Goal: Communication & Community: Answer question/provide support

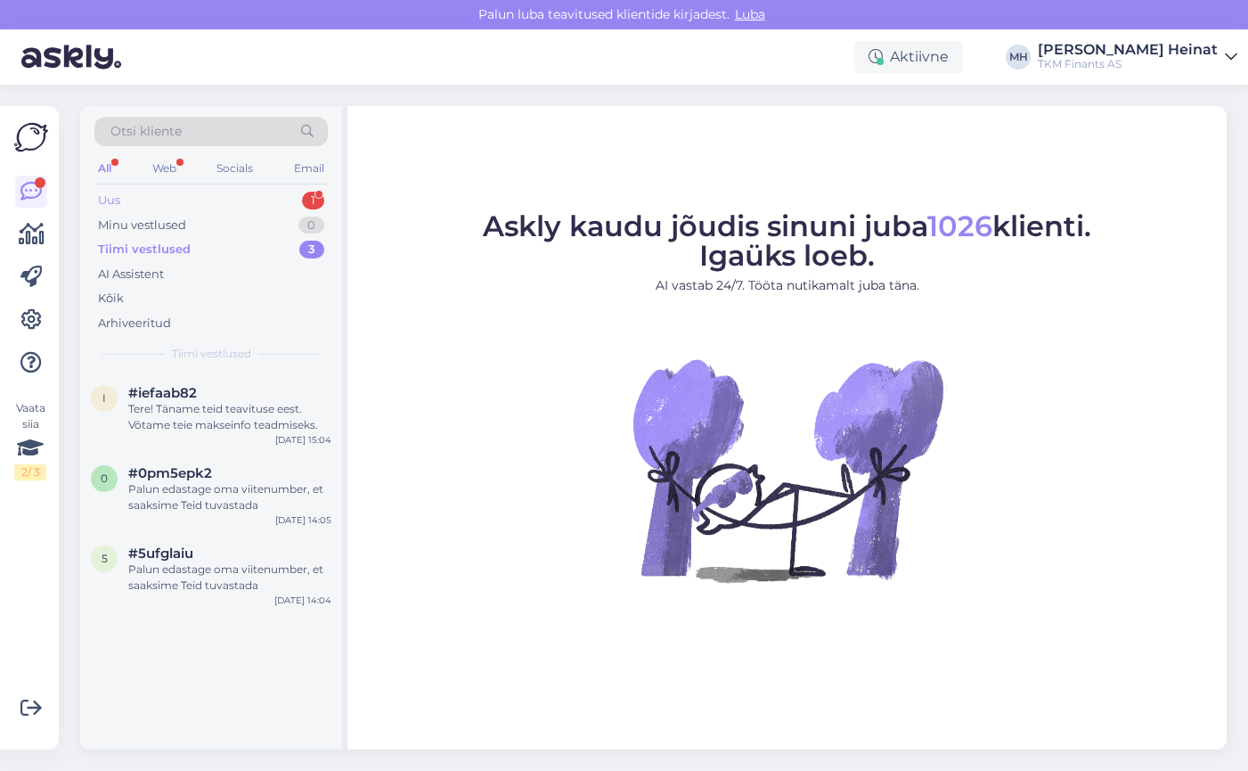
click at [143, 194] on div "Uus 1" at bounding box center [210, 200] width 233 height 25
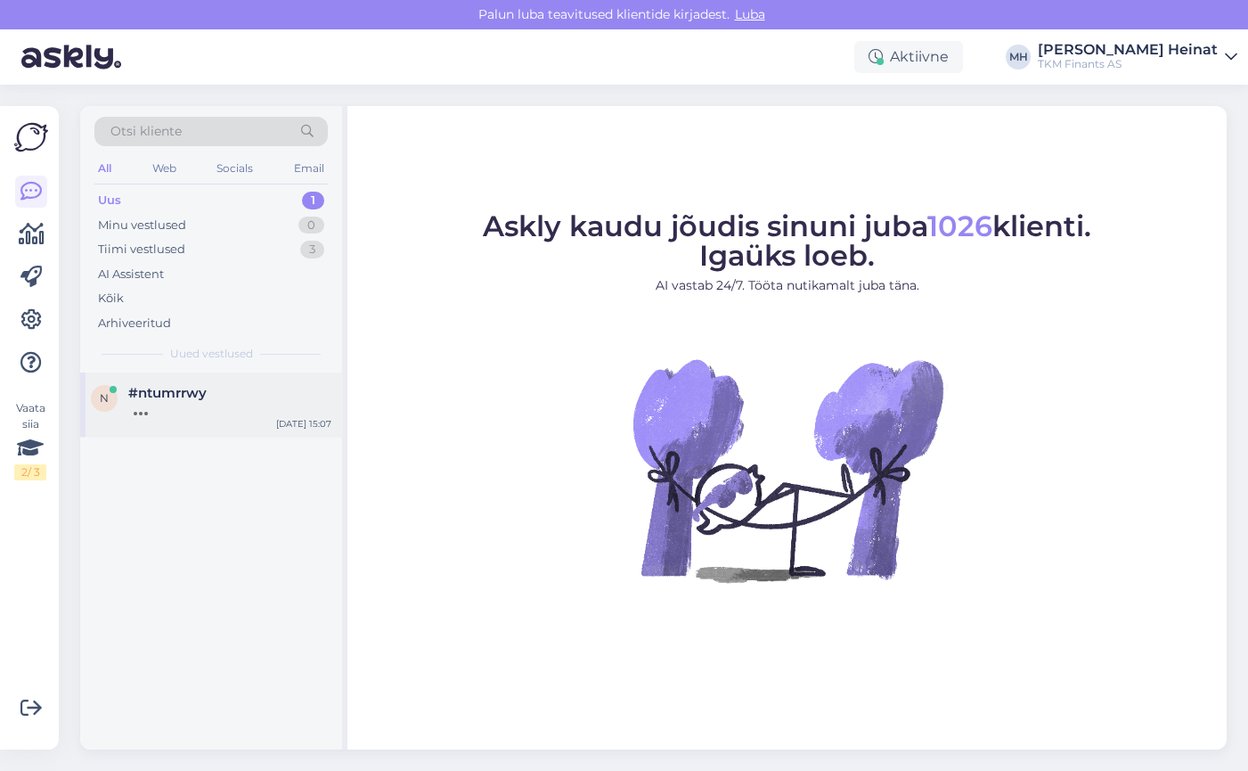
click at [172, 396] on span "#ntumrrwy" at bounding box center [167, 393] width 78 height 16
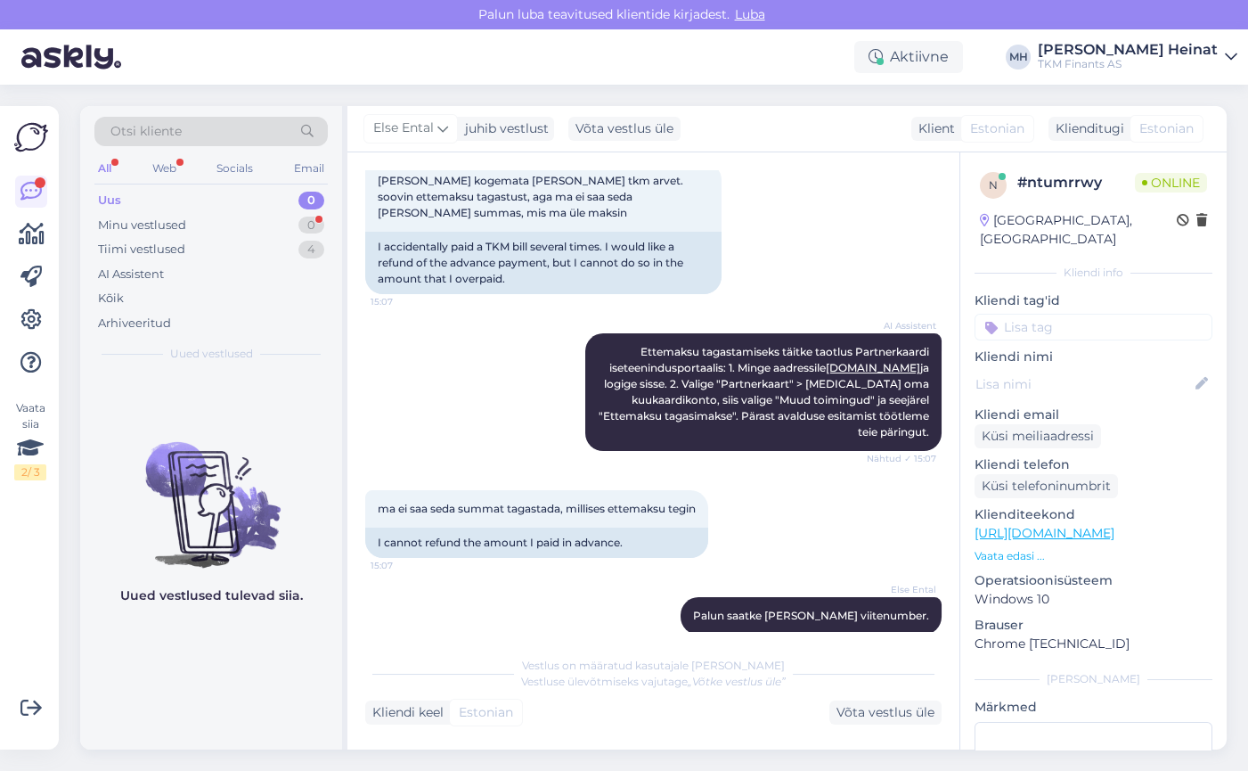
scroll to position [385, 0]
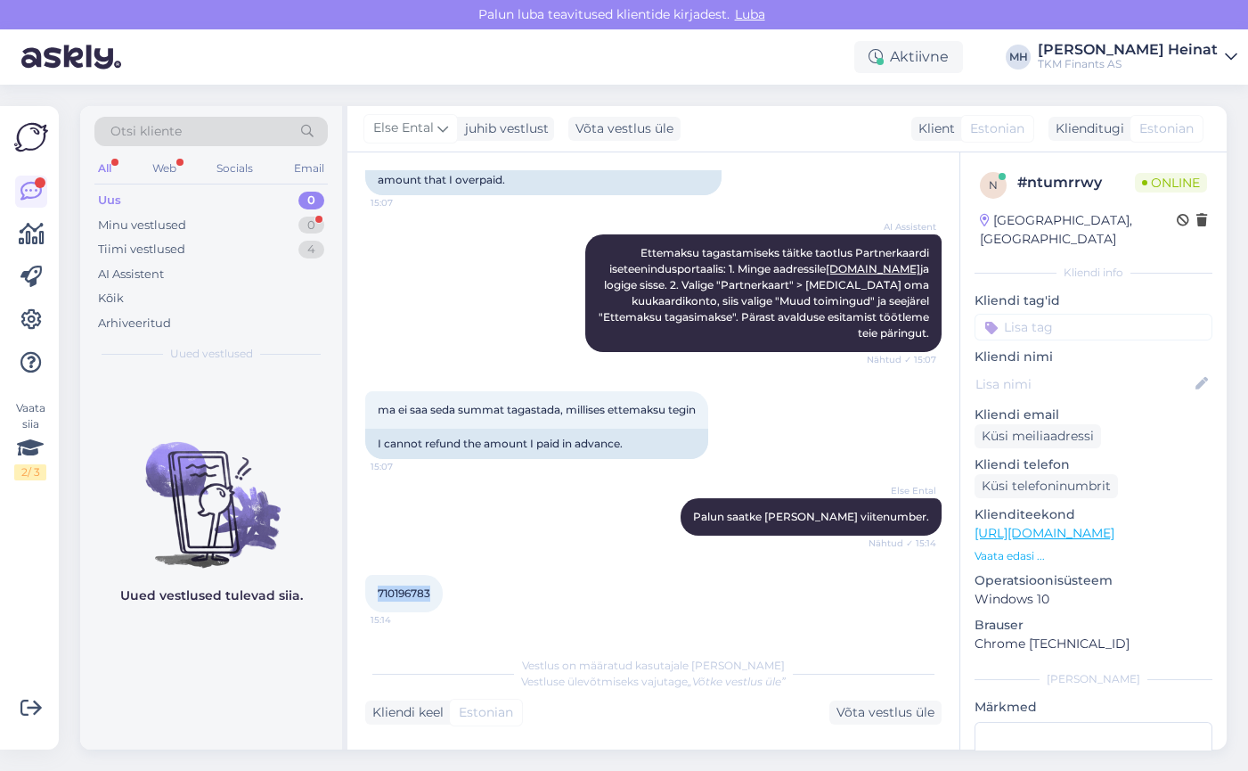
drag, startPoint x: 432, startPoint y: 592, endPoint x: 364, endPoint y: 599, distance: 68.1
click at [365, 599] on div "710196783 15:14" at bounding box center [404, 593] width 78 height 37
copy span "710196783"
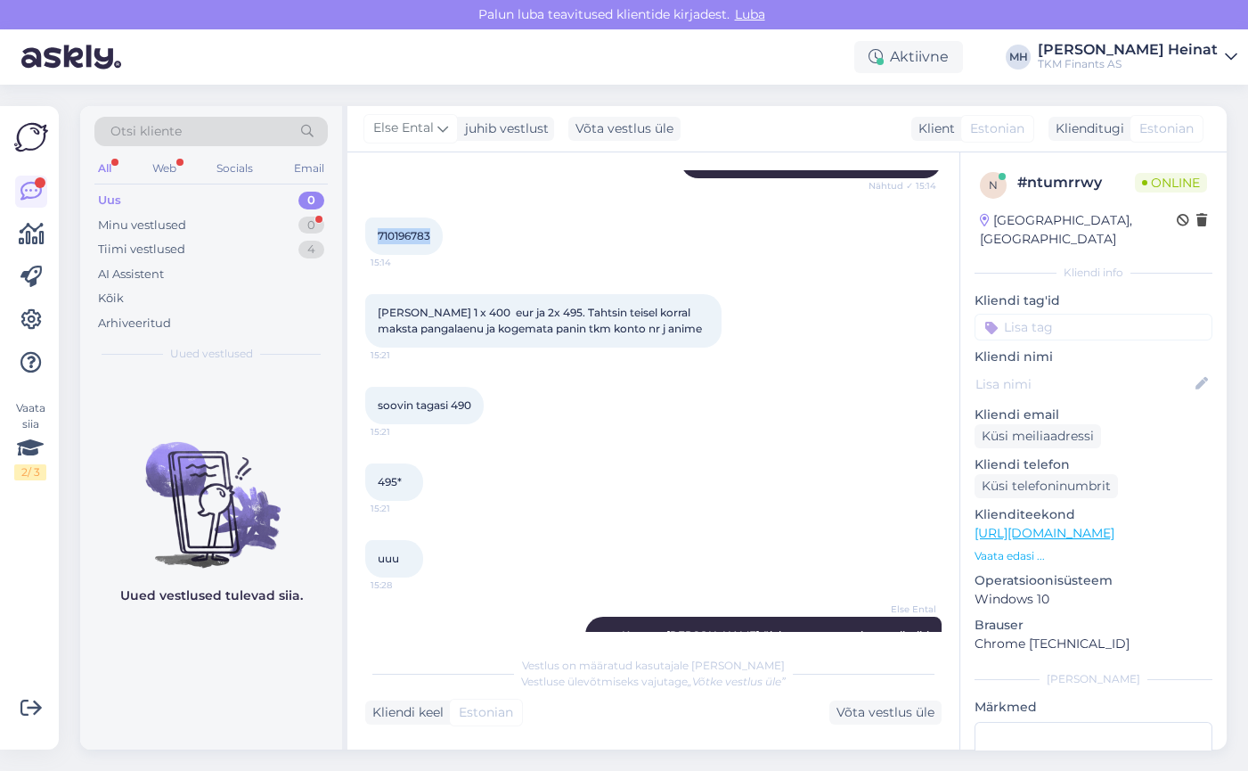
scroll to position [580, 0]
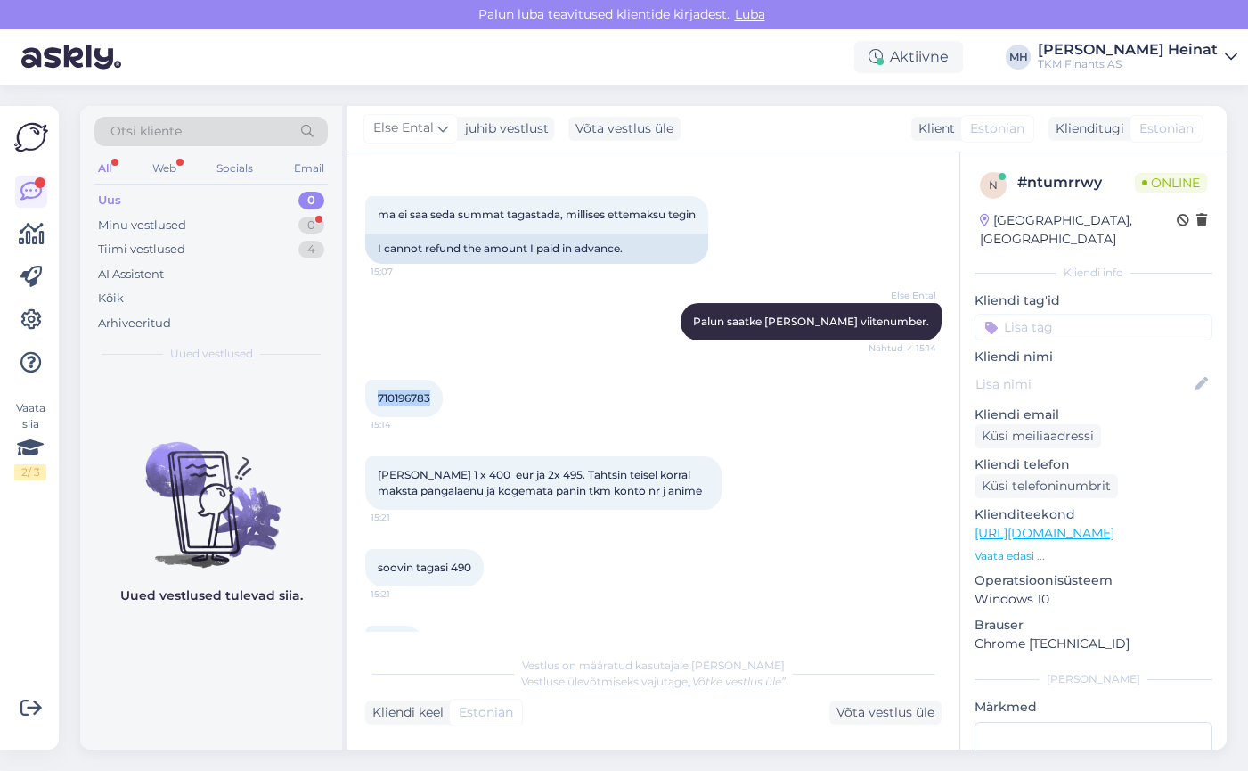
copy span "710196783"
click at [870, 708] on div "Võta vestlus üle" at bounding box center [885, 712] width 112 height 24
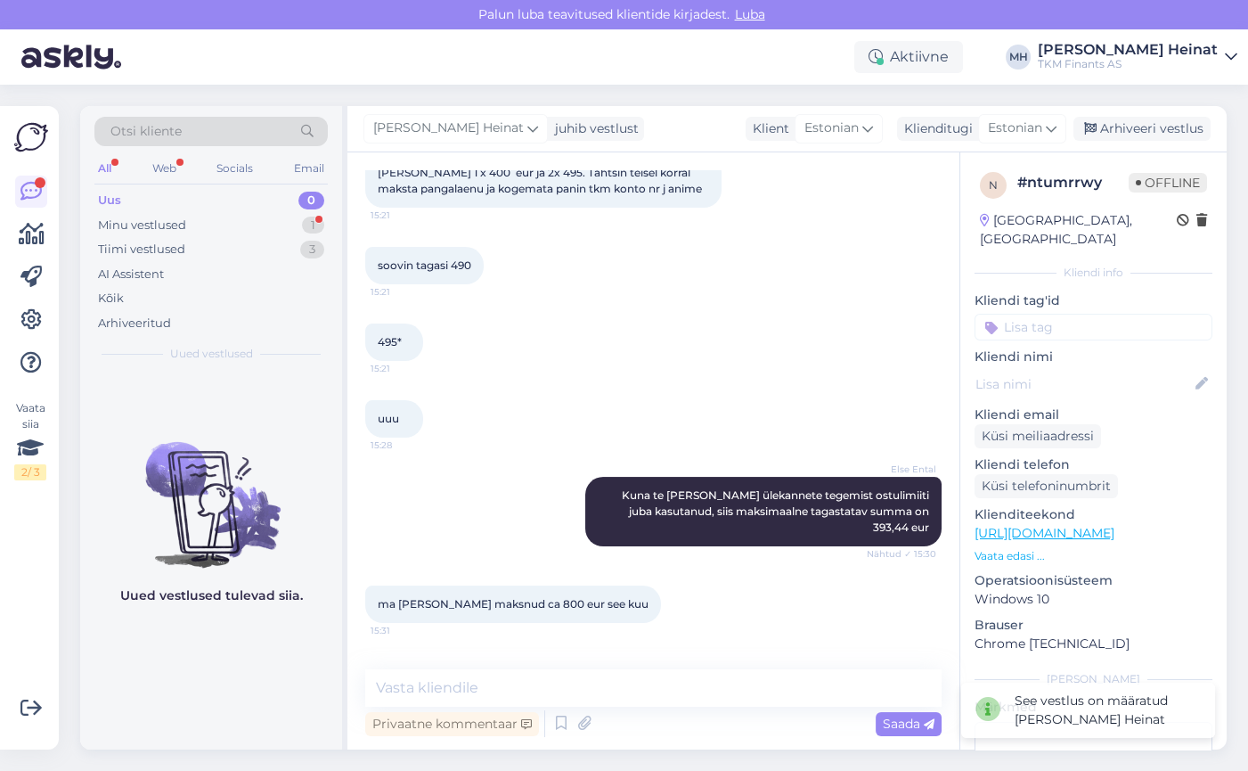
scroll to position [962, 0]
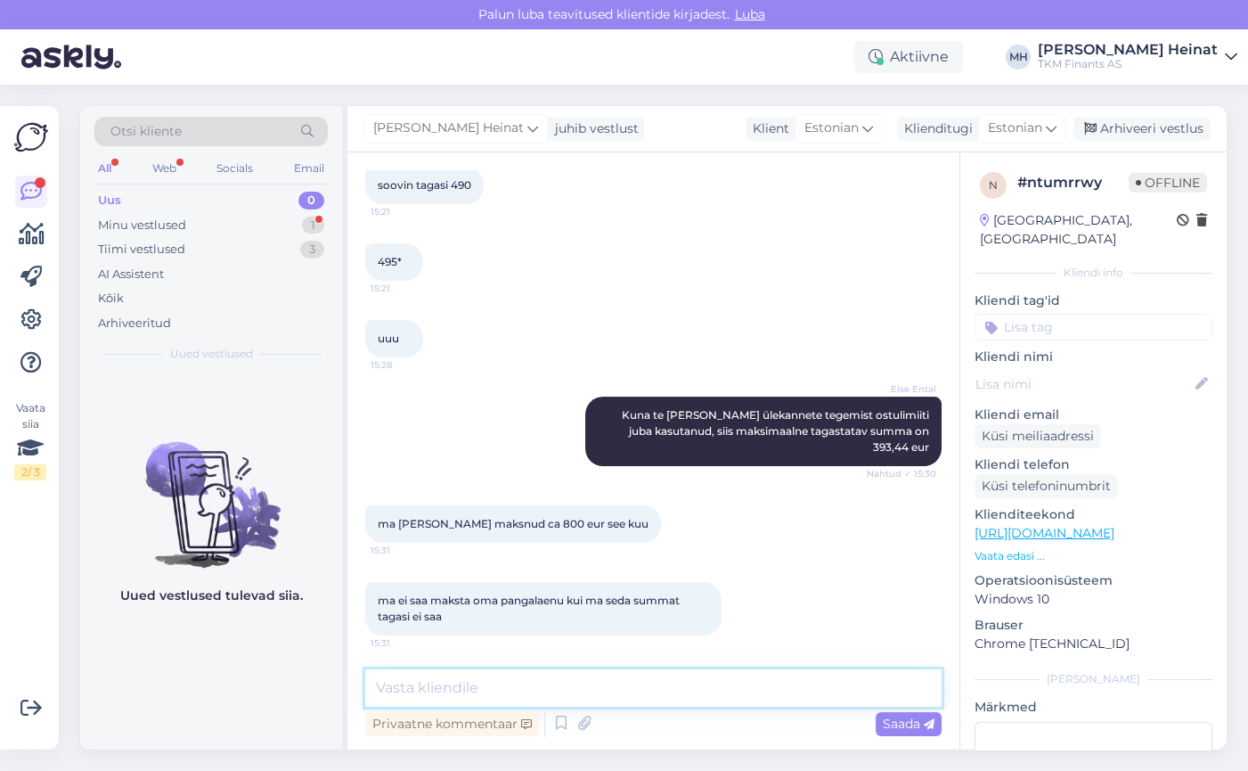
click at [496, 689] on textarea at bounding box center [653, 687] width 576 height 37
paste textarea "Ettemaks tekib Sinu Partner Kuukaardi kontole juhul, kui [PERSON_NAME] TKM Fina…"
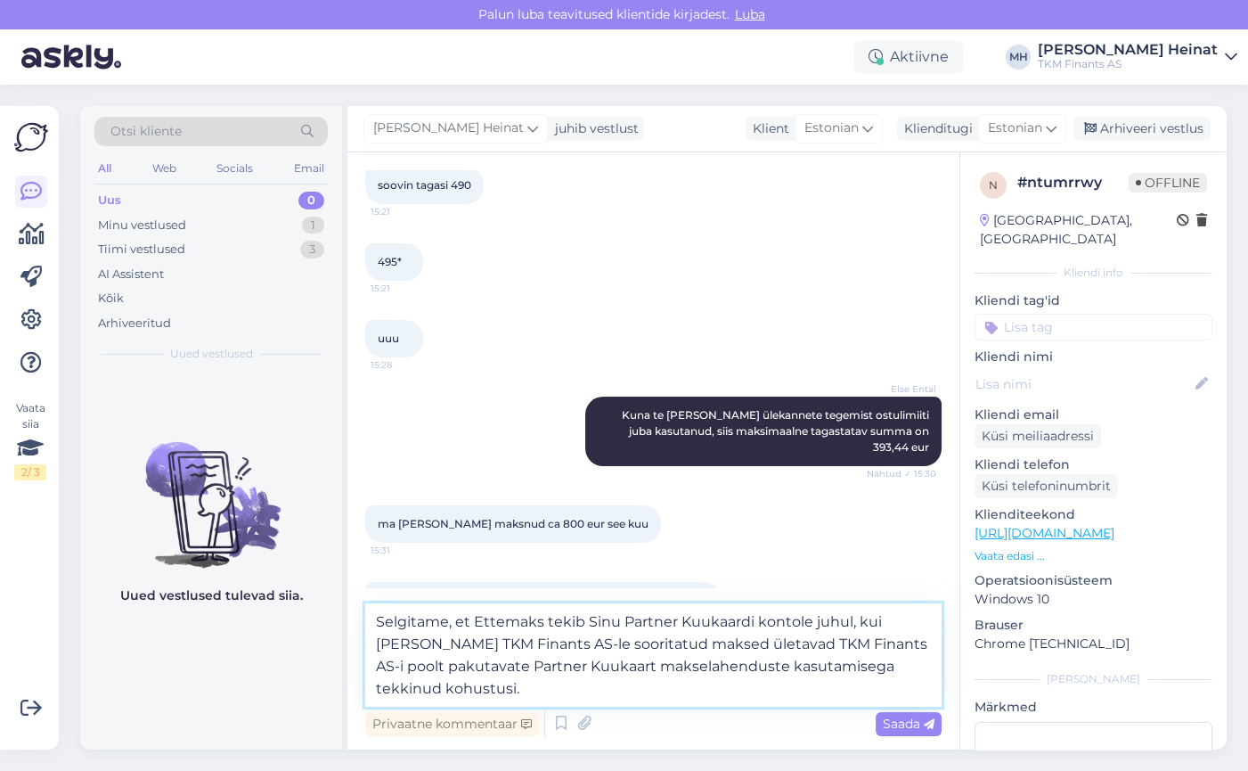
click at [479, 616] on textarea "Selgitame, et Ettemaks tekib Sinu Partner Kuukaardi kontole juhul, kui [PERSON_…" at bounding box center [653, 654] width 576 height 103
drag, startPoint x: 618, startPoint y: 624, endPoint x: 588, endPoint y: 624, distance: 30.3
click at [588, 624] on textarea "Selgitame, et ettemaks tekib Sinu Partner Kuukaardi kontole juhul, kui [PERSON_…" at bounding box center [653, 654] width 576 height 103
drag, startPoint x: 879, startPoint y: 623, endPoint x: 846, endPoint y: 624, distance: 33.0
click at [846, 624] on textarea "Selgitame, et ettemaks tekib Partner Kuukaardi kontole juhul, kui [PERSON_NAME]…" at bounding box center [653, 654] width 576 height 103
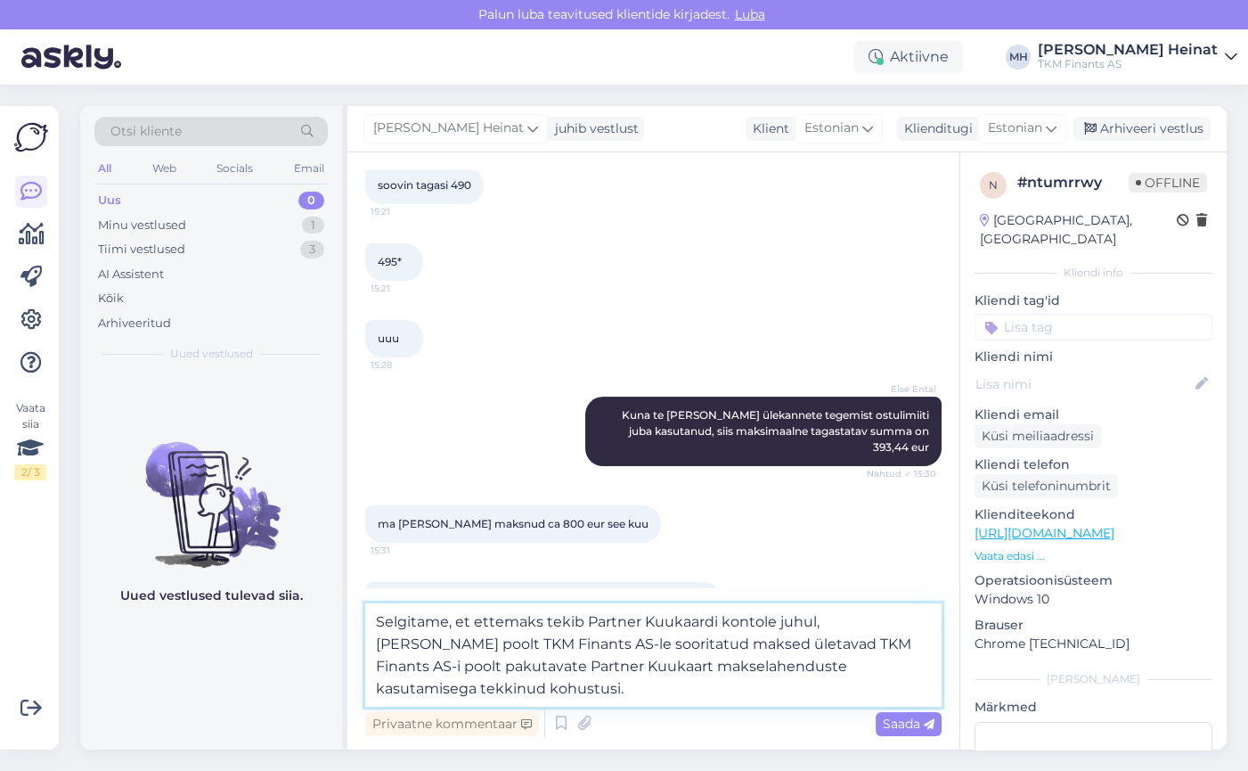
click at [462, 686] on textarea "Selgitame, et ettemaks tekib Partner Kuukaardi kontole juhul, [PERSON_NAME] poo…" at bounding box center [653, 654] width 576 height 103
drag, startPoint x: 464, startPoint y: 694, endPoint x: 474, endPoint y: 619, distance: 75.5
click at [474, 619] on textarea "Selgitame, et ettemaks tekib Partner Kuukaardi kontole juhul, [PERSON_NAME] poo…" at bounding box center [653, 654] width 576 height 103
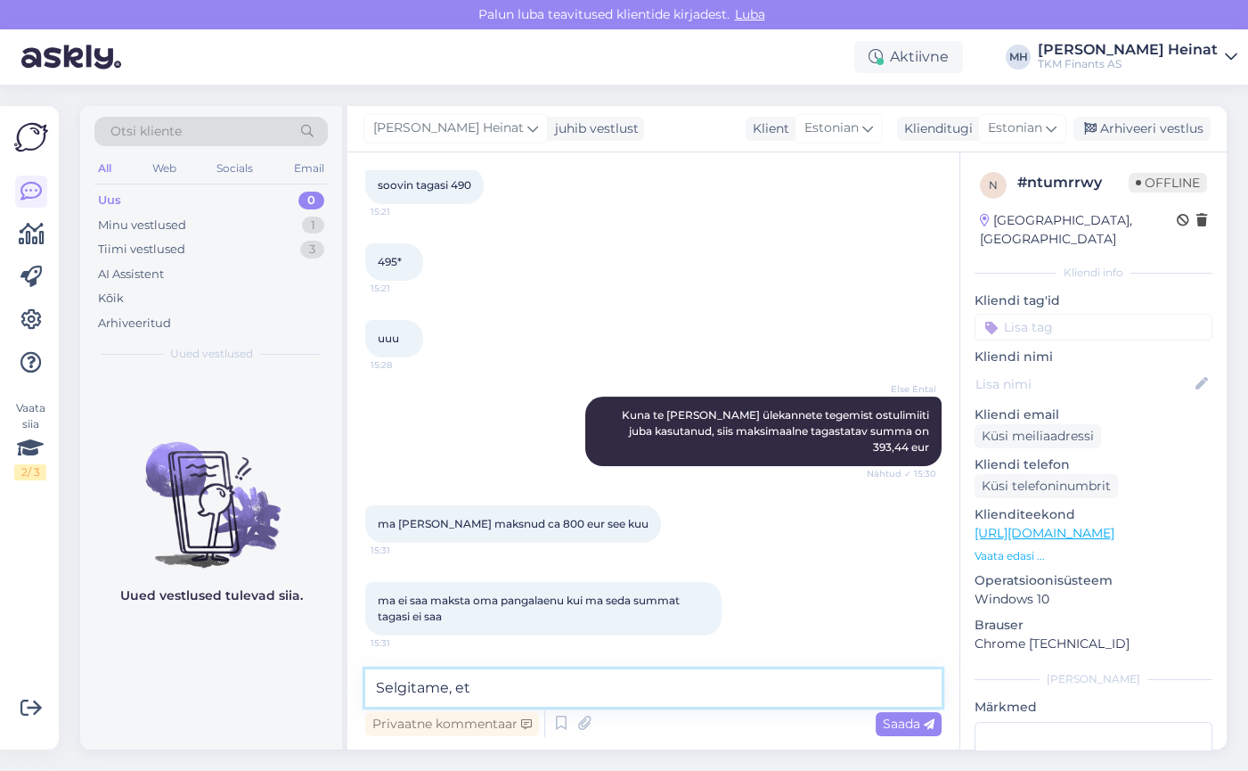
click at [510, 693] on textarea "Selgitame, et" at bounding box center [653, 687] width 576 height 37
drag, startPoint x: 481, startPoint y: 690, endPoint x: 527, endPoint y: 694, distance: 46.5
click at [481, 690] on textarea "Selgitame, et" at bounding box center [653, 687] width 576 height 37
paste textarea "Tagastamisele kuuluvat ettemaksu summat ei ole võimalik valida."
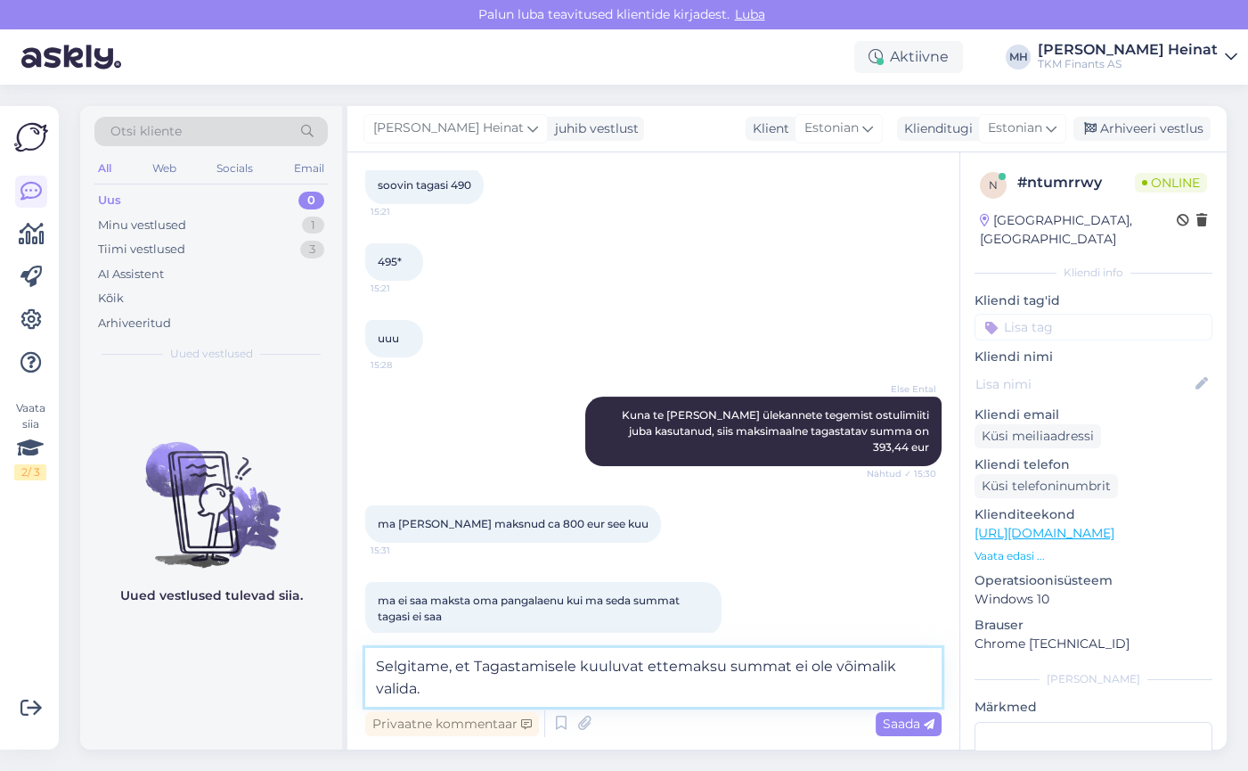
click at [481, 669] on textarea "Selgitame, et Tagastamisele kuuluvat ettemaksu summat ei ole võimalik valida." at bounding box center [653, 677] width 576 height 59
drag, startPoint x: 792, startPoint y: 662, endPoint x: 714, endPoint y: 670, distance: 77.9
click at [714, 670] on textarea "Selgitame, et ettemasu tagastamisele kuuluvat ettemaksu summat ei ole võimalik …" at bounding box center [653, 677] width 576 height 59
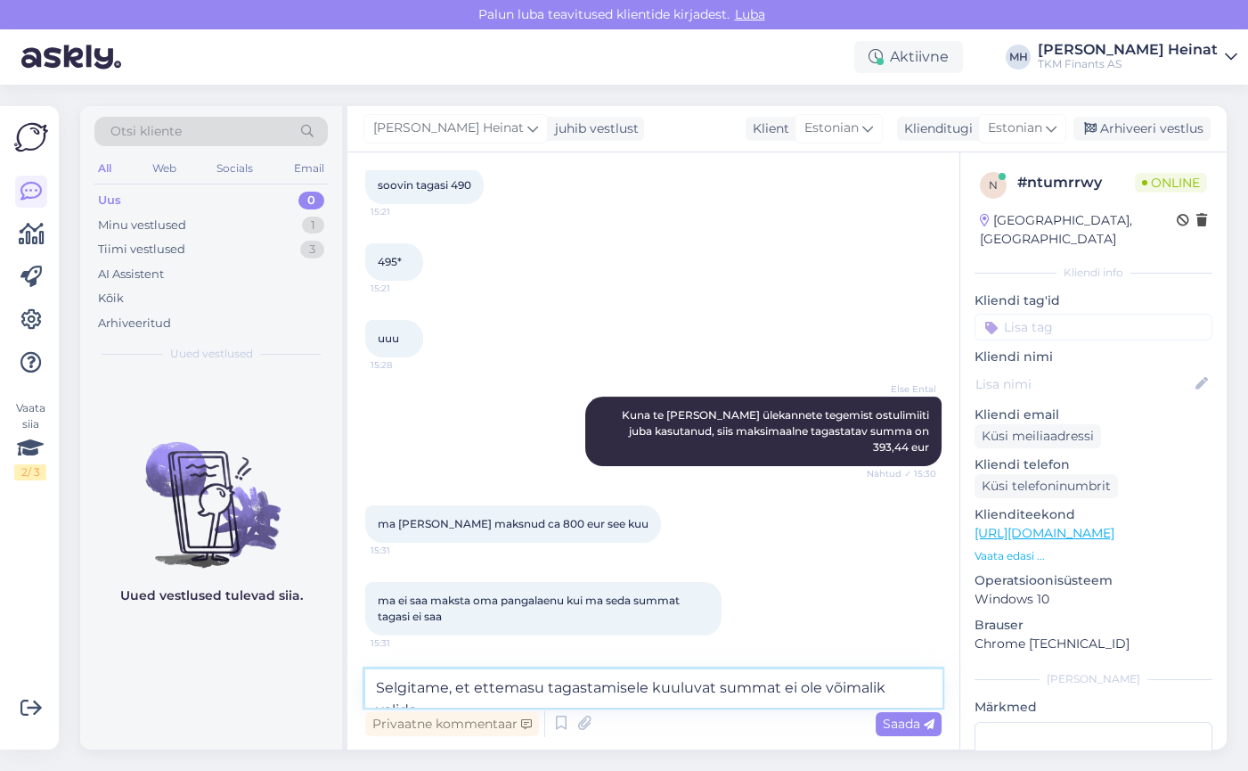
click at [932, 689] on textarea "Selgitame, et ettemasu tagastamisele kuuluvat summat ei ole võimalik valida." at bounding box center [653, 687] width 576 height 37
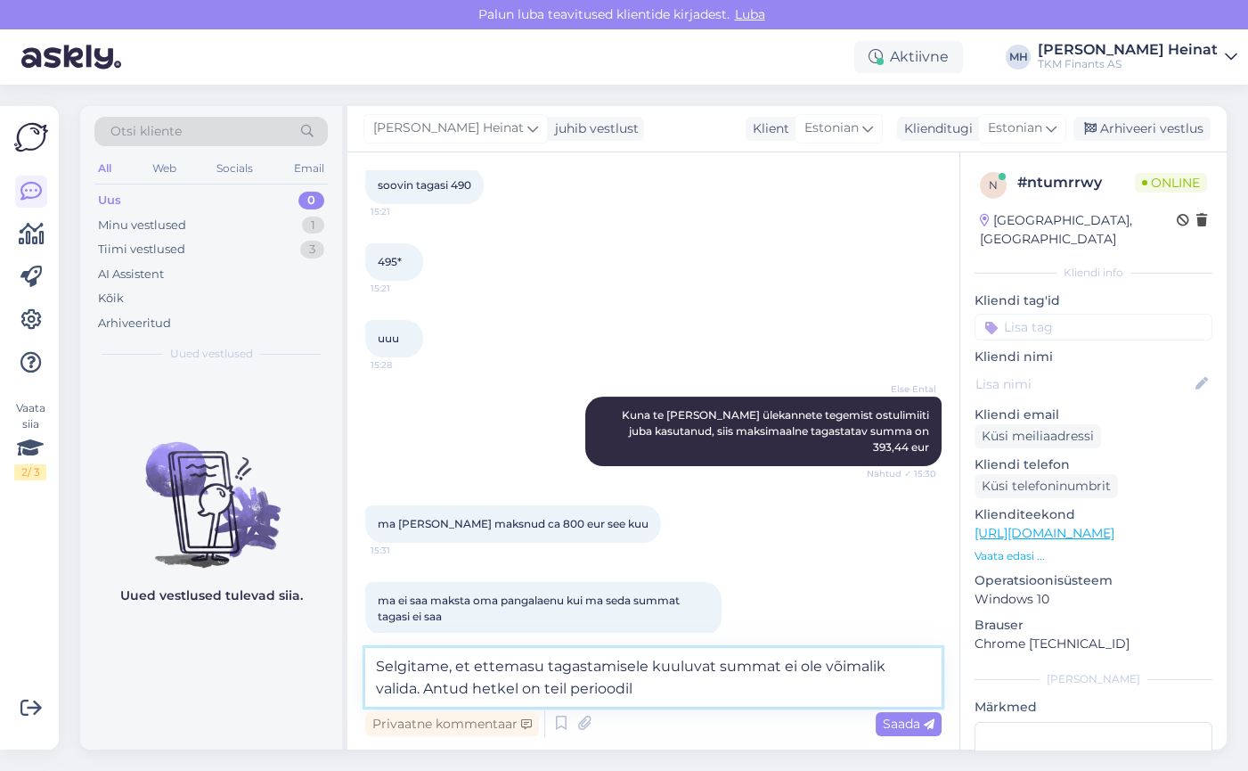
drag, startPoint x: 501, startPoint y: 687, endPoint x: 513, endPoint y: 754, distance: 68.0
click at [499, 688] on textarea "Selgitame, et ettemasu tagastamisele kuuluvat summat ei ole võimalik valida. An…" at bounding box center [653, 677] width 576 height 59
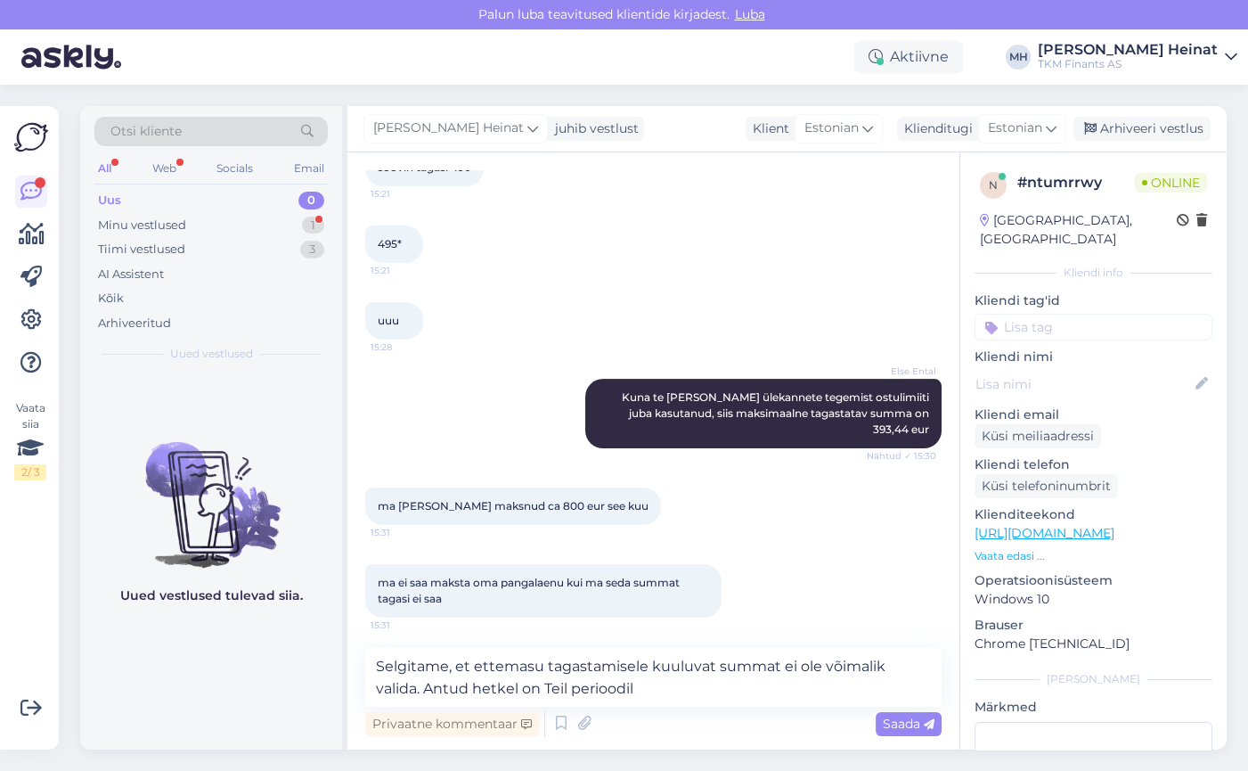
scroll to position [1060, 0]
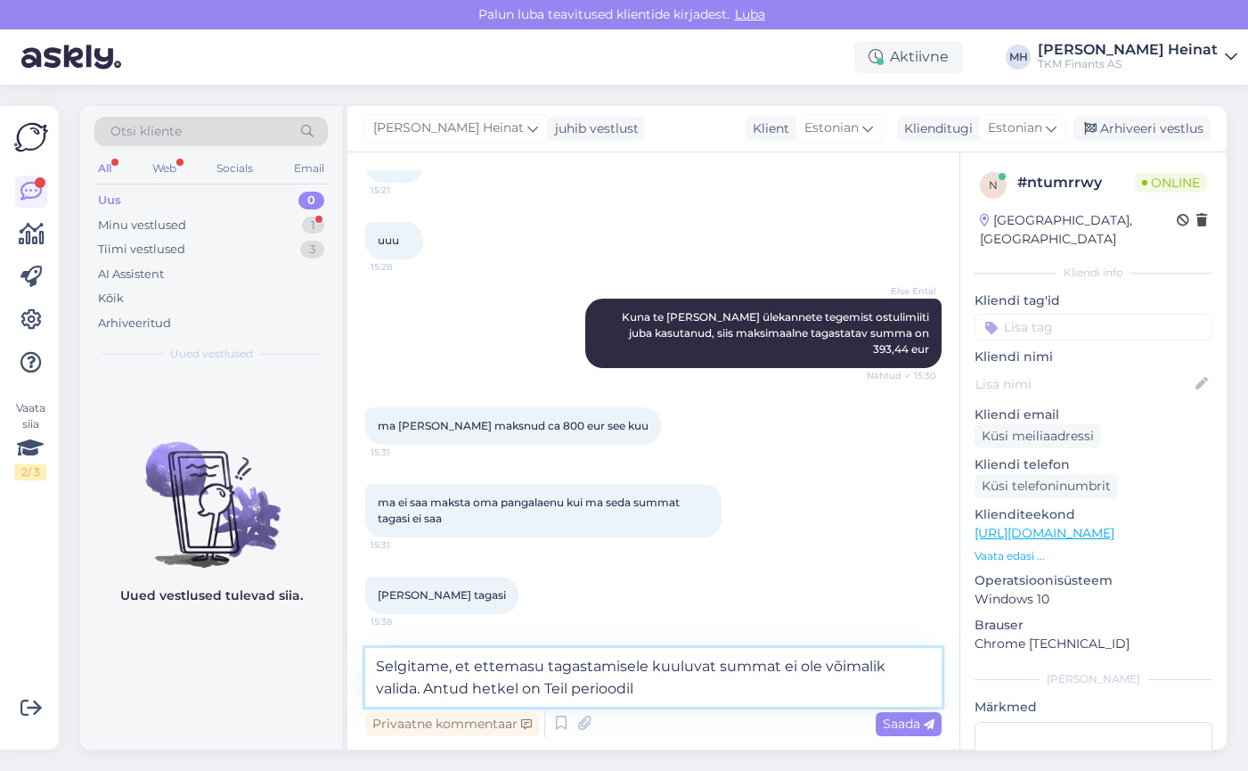
click at [525, 666] on textarea "Selgitame, et ettemasu tagastamisele kuuluvat summat ei ole võimalik valida. An…" at bounding box center [653, 677] width 576 height 59
click at [674, 689] on textarea "Selgitame, et ettemaksu tagastamisele kuuluvat summat ei ole võimalik valida. A…" at bounding box center [653, 677] width 576 height 59
drag, startPoint x: 669, startPoint y: 694, endPoint x: 572, endPoint y: 697, distance: 97.1
click at [572, 697] on textarea "Selgitame, et ettemaksu tagastamisele kuuluvat summat ei ole võimalik valida. A…" at bounding box center [653, 677] width 576 height 59
click at [570, 689] on textarea "Selgitame, et ettemaksu tagastamisele kuuluvat summat ei ole võimalik valida. A…" at bounding box center [653, 677] width 576 height 59
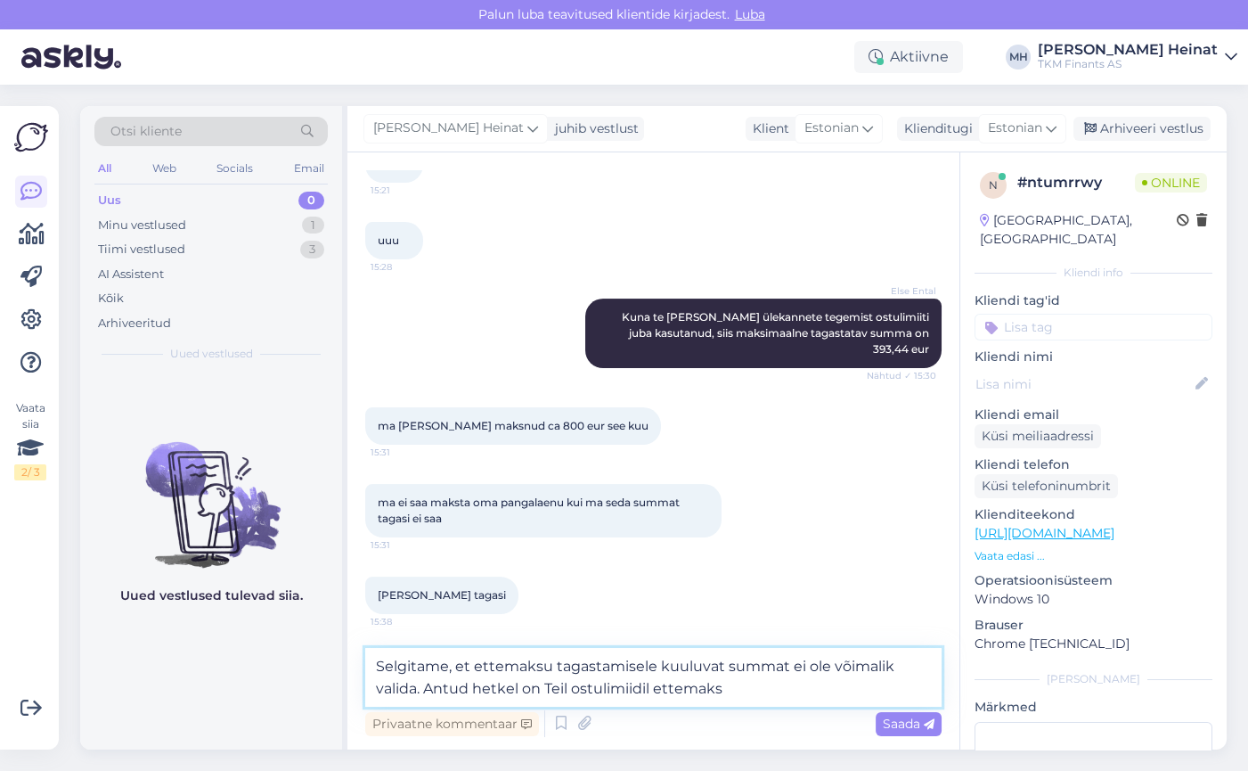
click at [736, 690] on textarea "Selgitame, et ettemaksu tagastamisele kuuluvat summat ei ole võimalik valida. A…" at bounding box center [653, 677] width 576 height 59
click at [810, 698] on textarea "Selgitame, et ettemaksu tagastamisele kuuluvat summat ei ole võimalik valida. A…" at bounding box center [653, 677] width 576 height 59
paste textarea "-393.44"
click at [799, 694] on textarea "Selgitame, et ettemaksu tagastamisele kuuluvat summat ei ole võimalik valida. A…" at bounding box center [653, 677] width 576 height 59
click at [821, 693] on textarea "Selgitame, et ettemaksu tagastamisele kuuluvat summat ei ole võimalik valida. A…" at bounding box center [653, 677] width 576 height 59
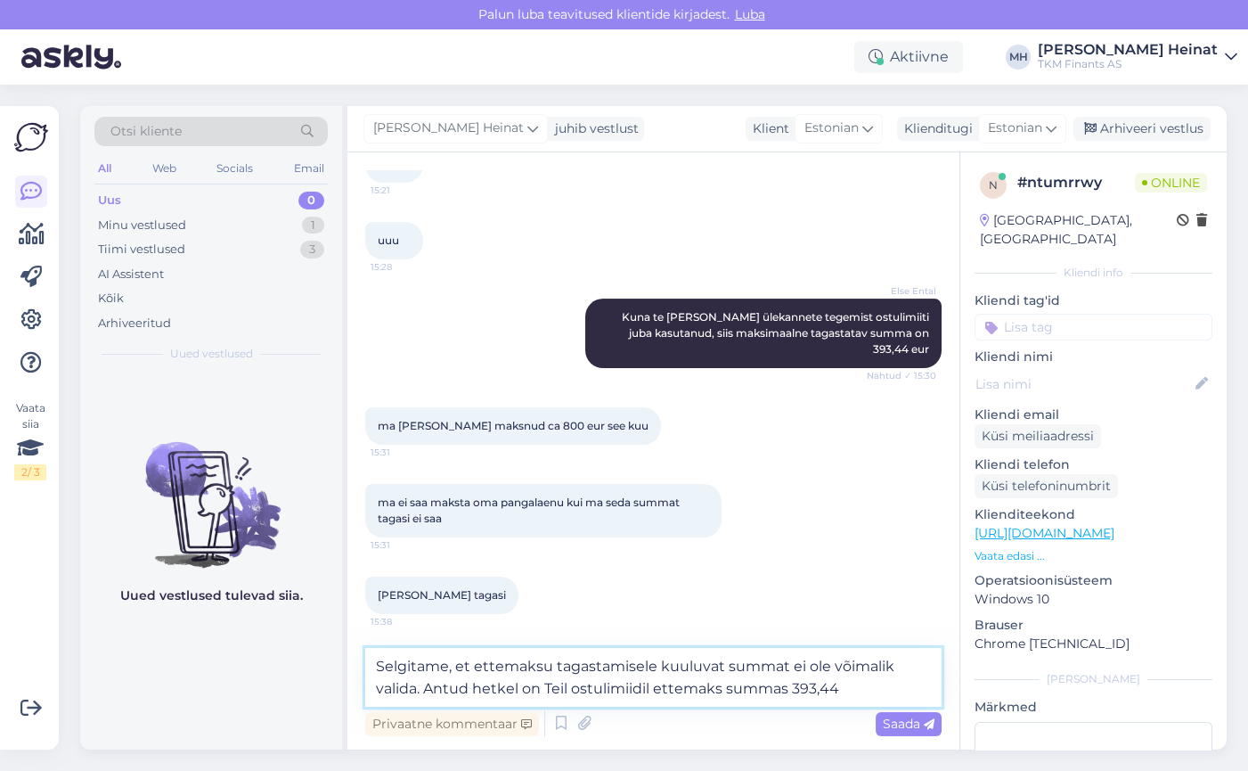
click at [843, 689] on textarea "Selgitame, et ettemaksu tagastamisele kuuluvat summat ei ole võimalik valida. A…" at bounding box center [653, 677] width 576 height 59
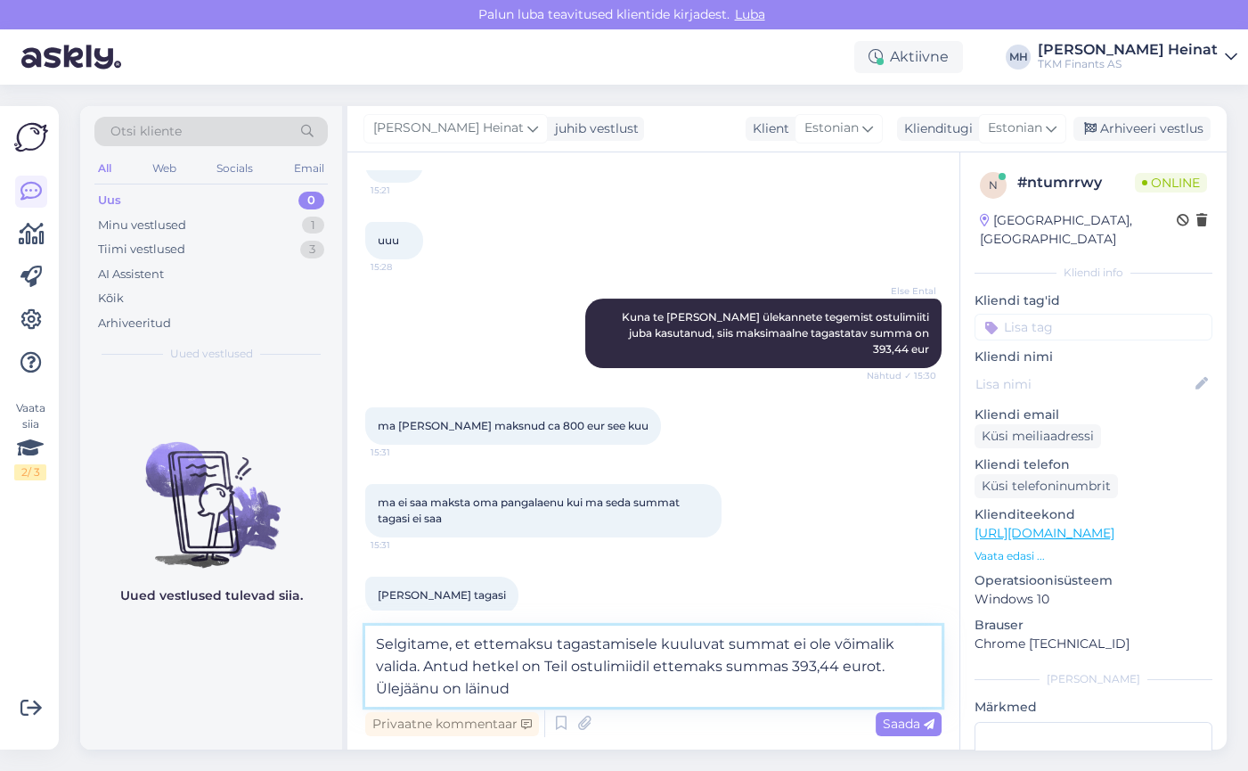
click at [437, 691] on textarea "Selgitame, et ettemaksu tagastamisele kuuluvat summat ei ole võimalik valida. A…" at bounding box center [653, 665] width 576 height 81
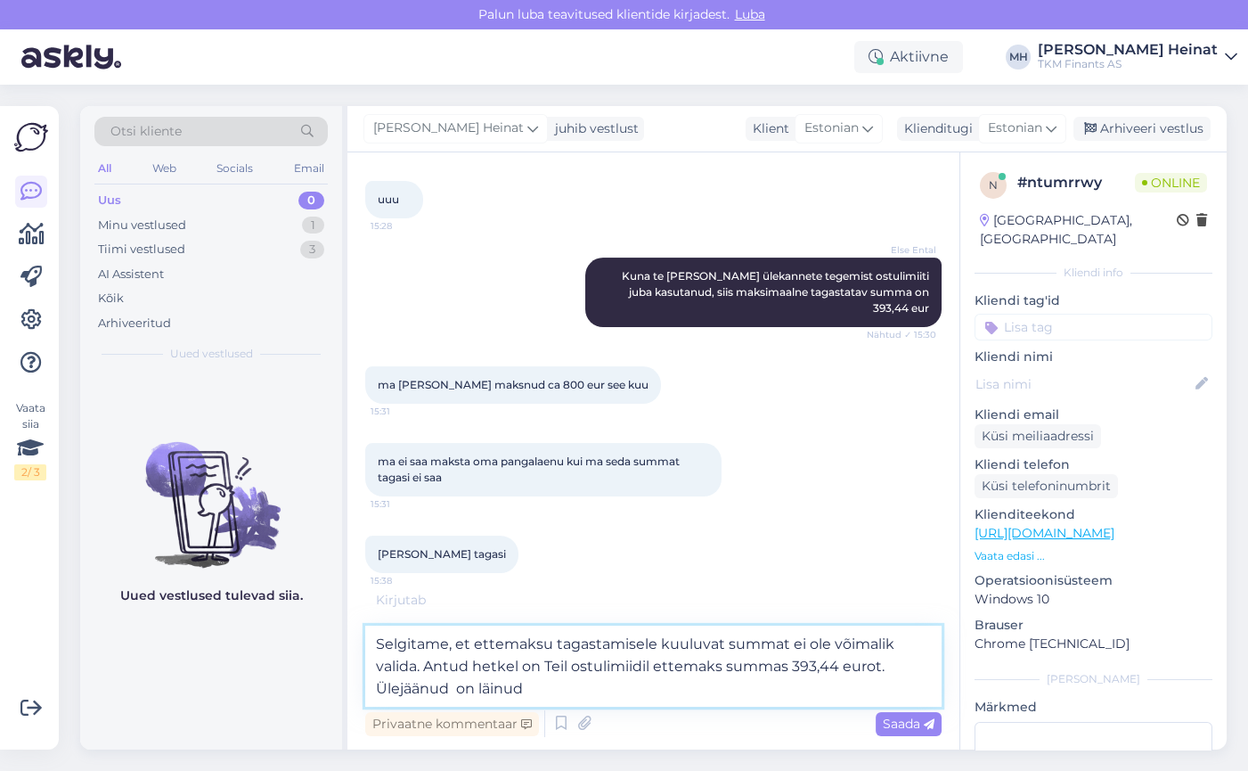
scroll to position [1191, 0]
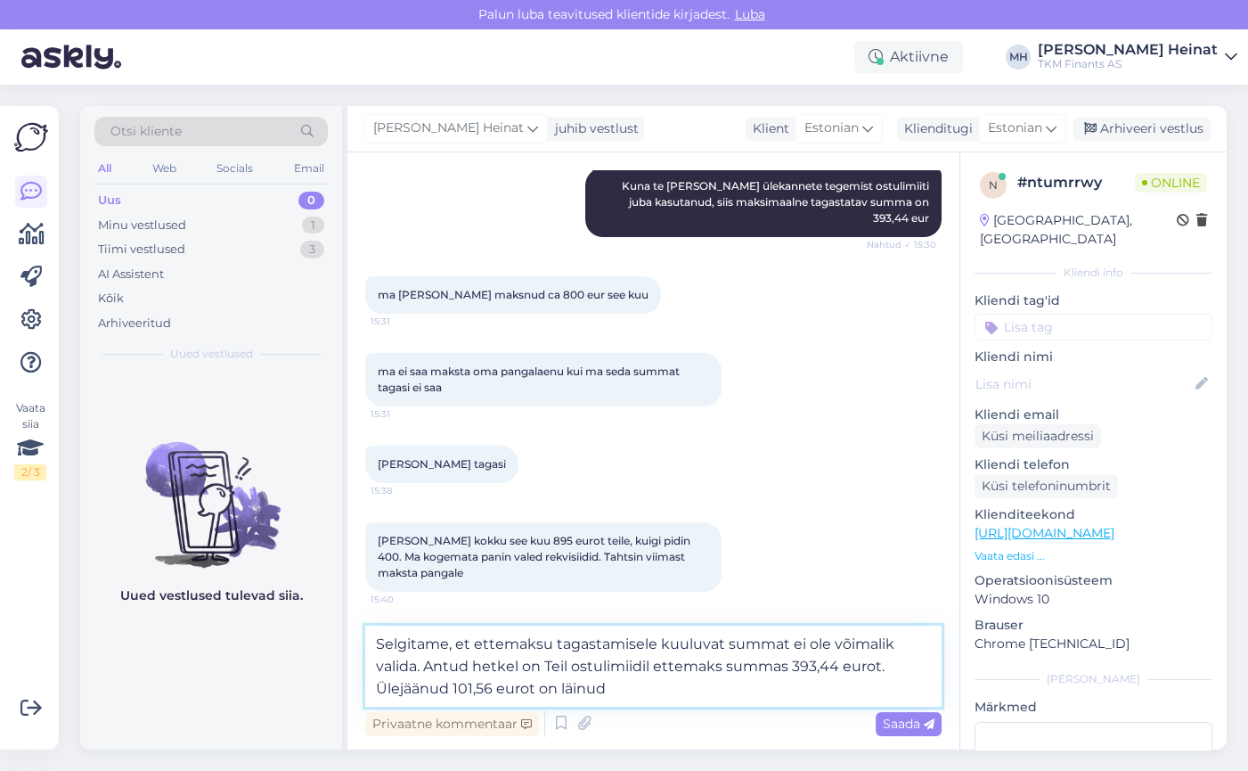
click at [630, 690] on textarea "Selgitame, et ettemaksu tagastamisele kuuluvat summat ei ole võimalik valida. A…" at bounding box center [653, 665] width 576 height 81
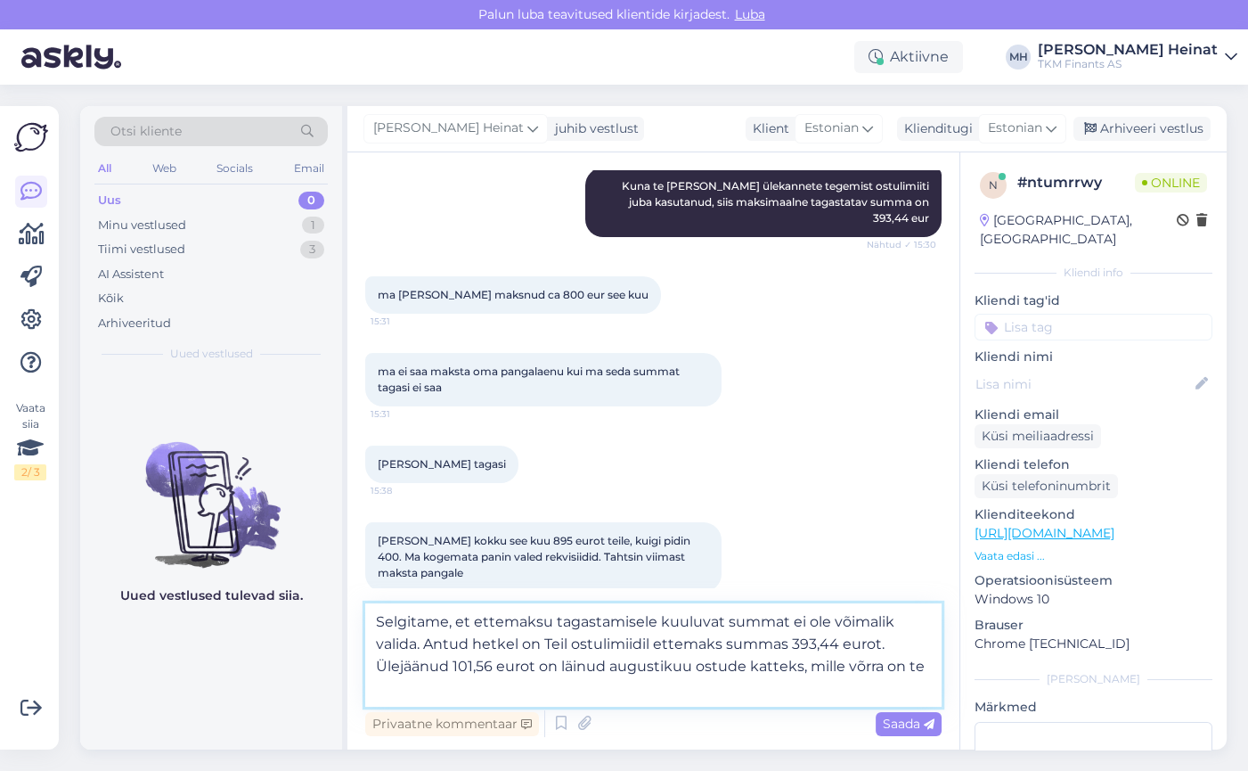
scroll to position [1210, 0]
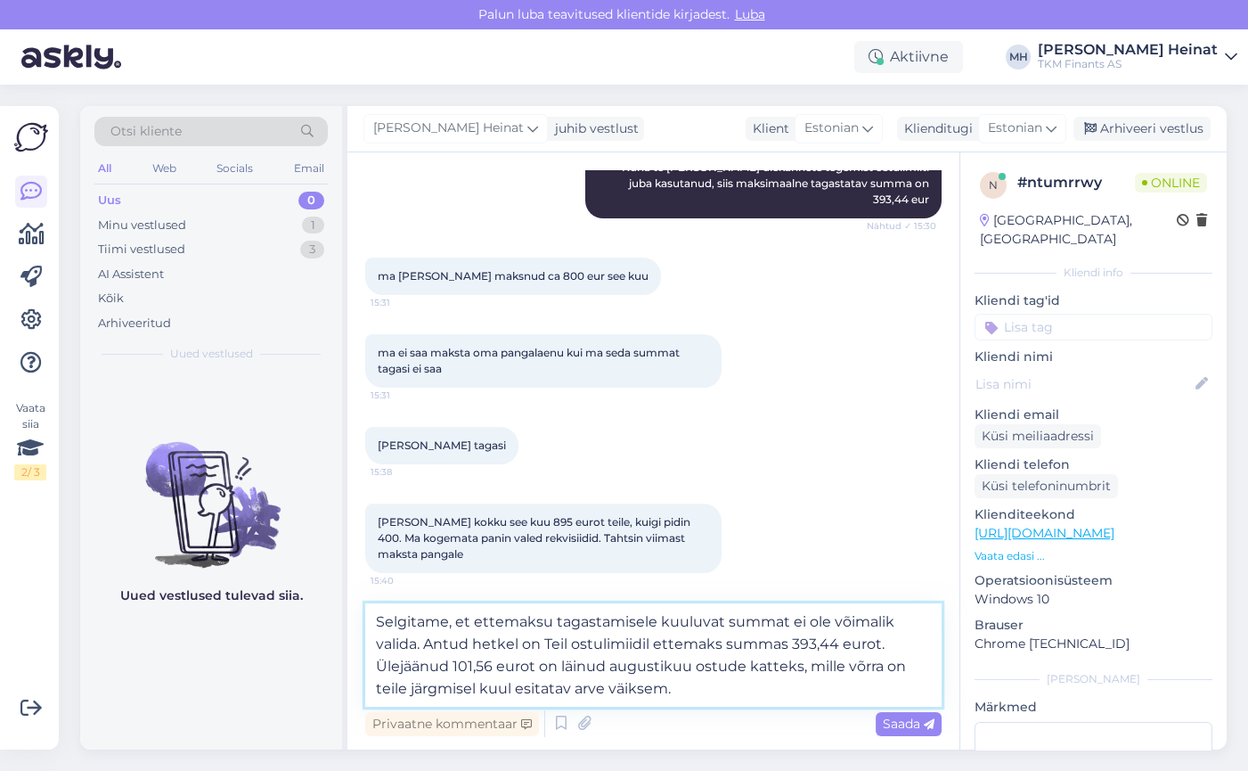
click at [386, 696] on textarea "Selgitame, et ettemaksu tagastamisele kuuluvat summat ei ole võimalik valida. A…" at bounding box center [653, 654] width 576 height 103
type textarea "Selgitame, et ettemaksu tagastamisele kuuluvat summat ei ole võimalik valida. A…"
click at [889, 722] on span "Saada" at bounding box center [909, 723] width 52 height 16
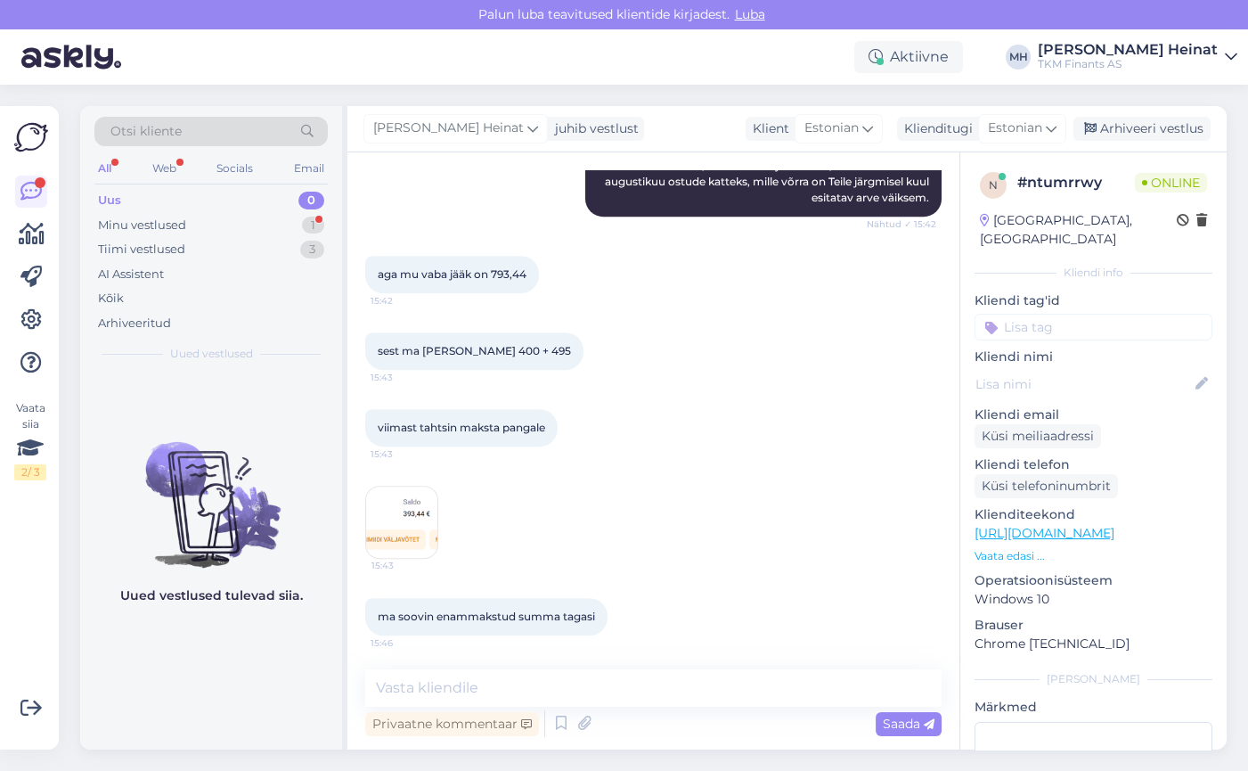
scroll to position [1818, 0]
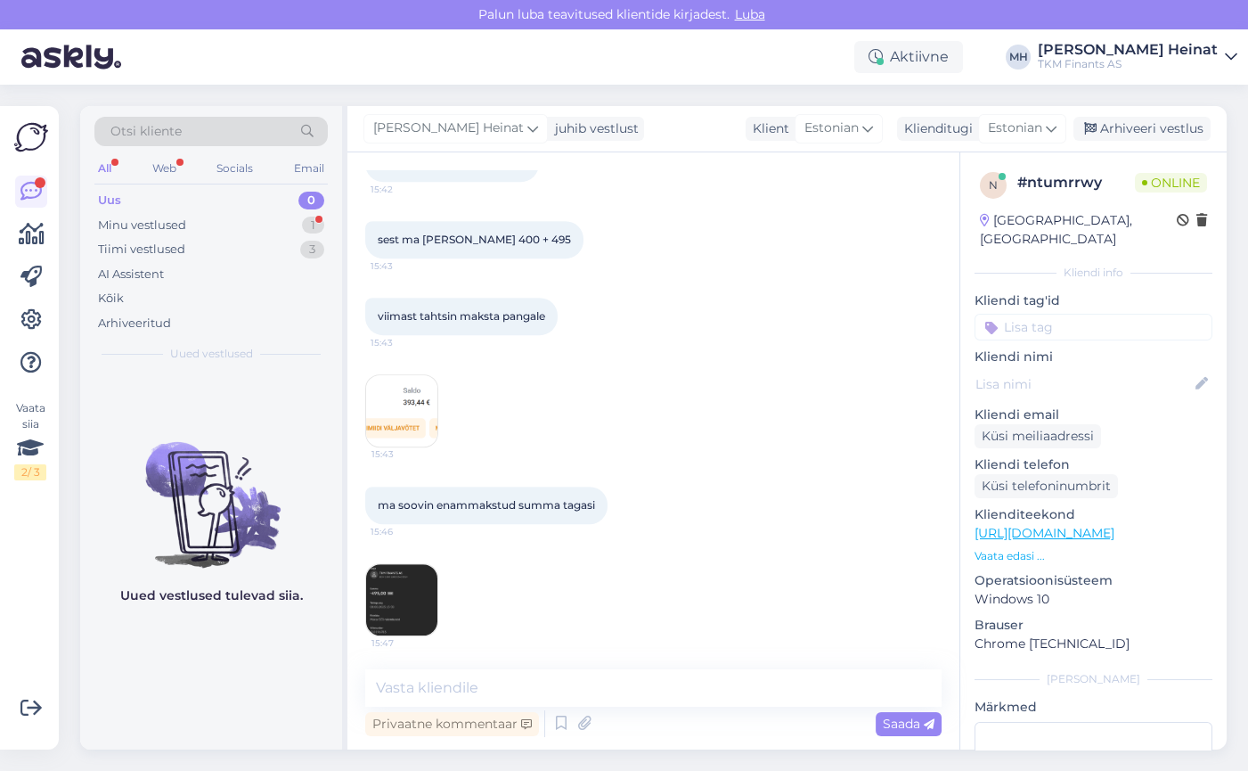
click at [403, 594] on img at bounding box center [401, 599] width 71 height 71
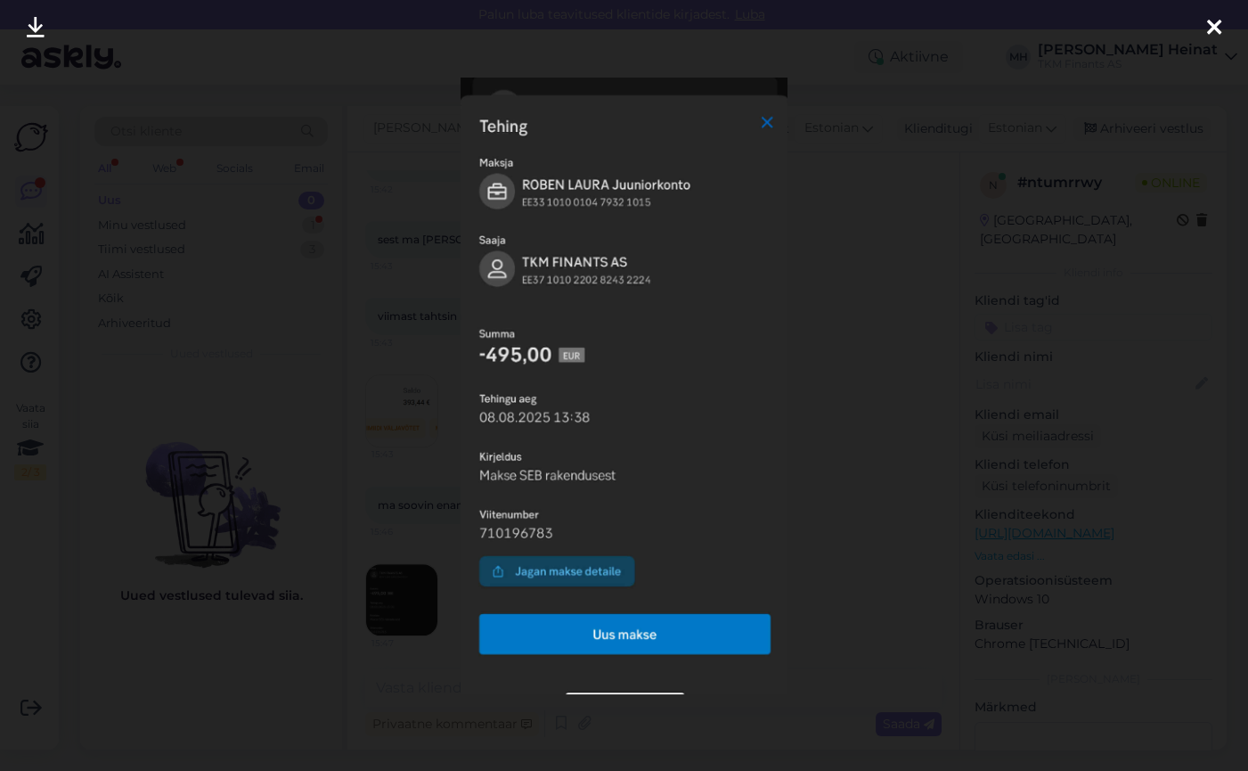
click at [1213, 24] on icon at bounding box center [1214, 28] width 14 height 23
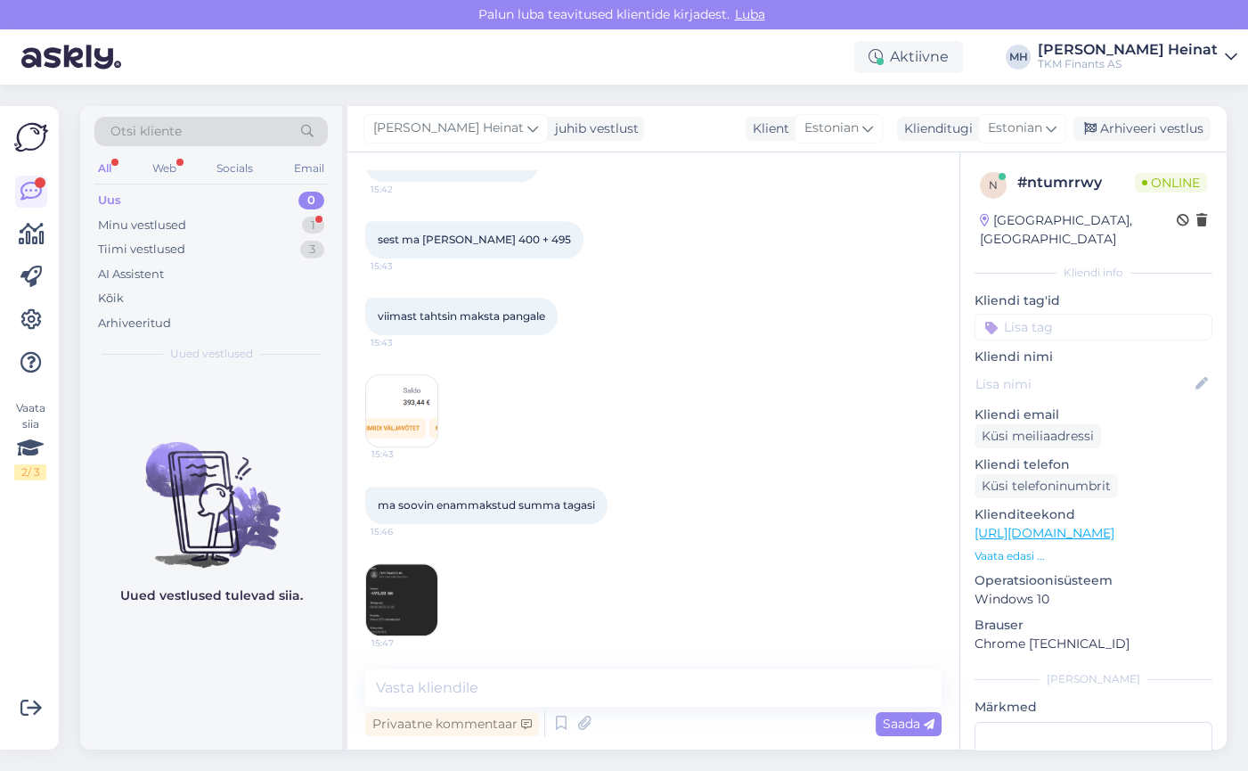
click at [737, 435] on div "15:43" at bounding box center [653, 411] width 576 height 112
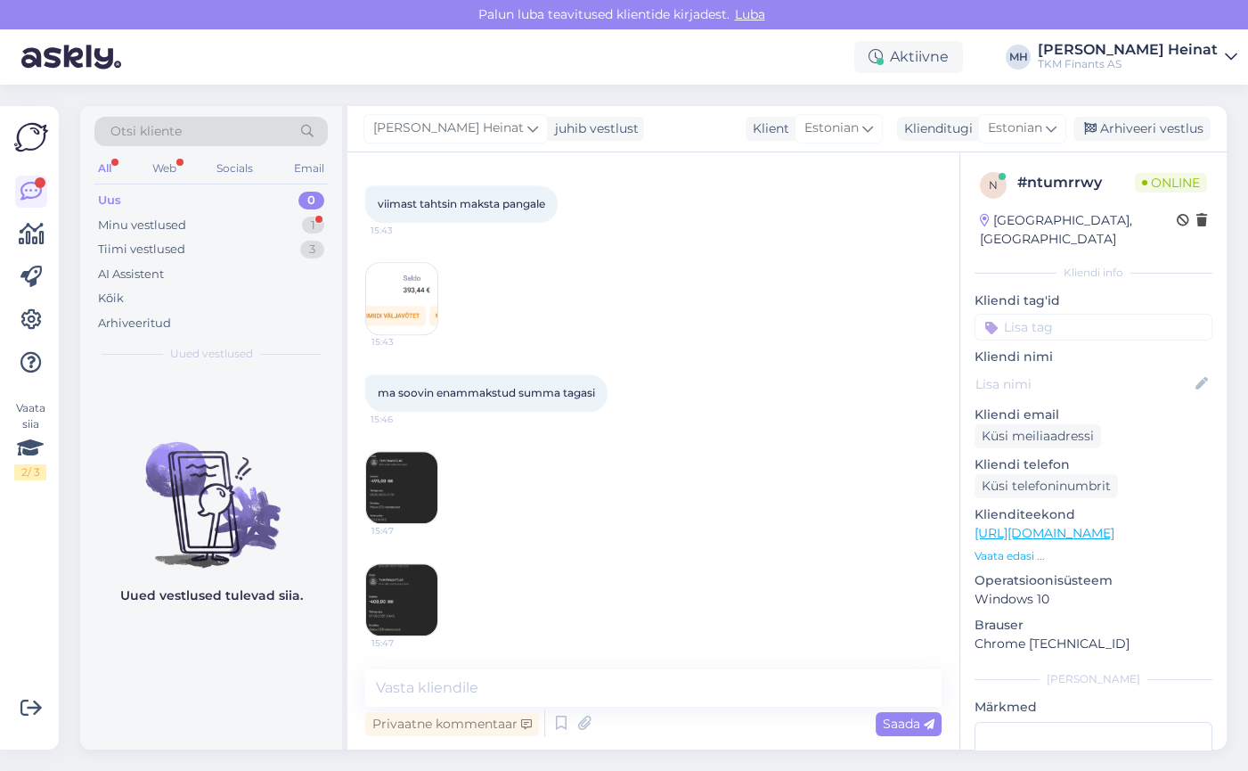
click at [409, 606] on img at bounding box center [401, 599] width 71 height 71
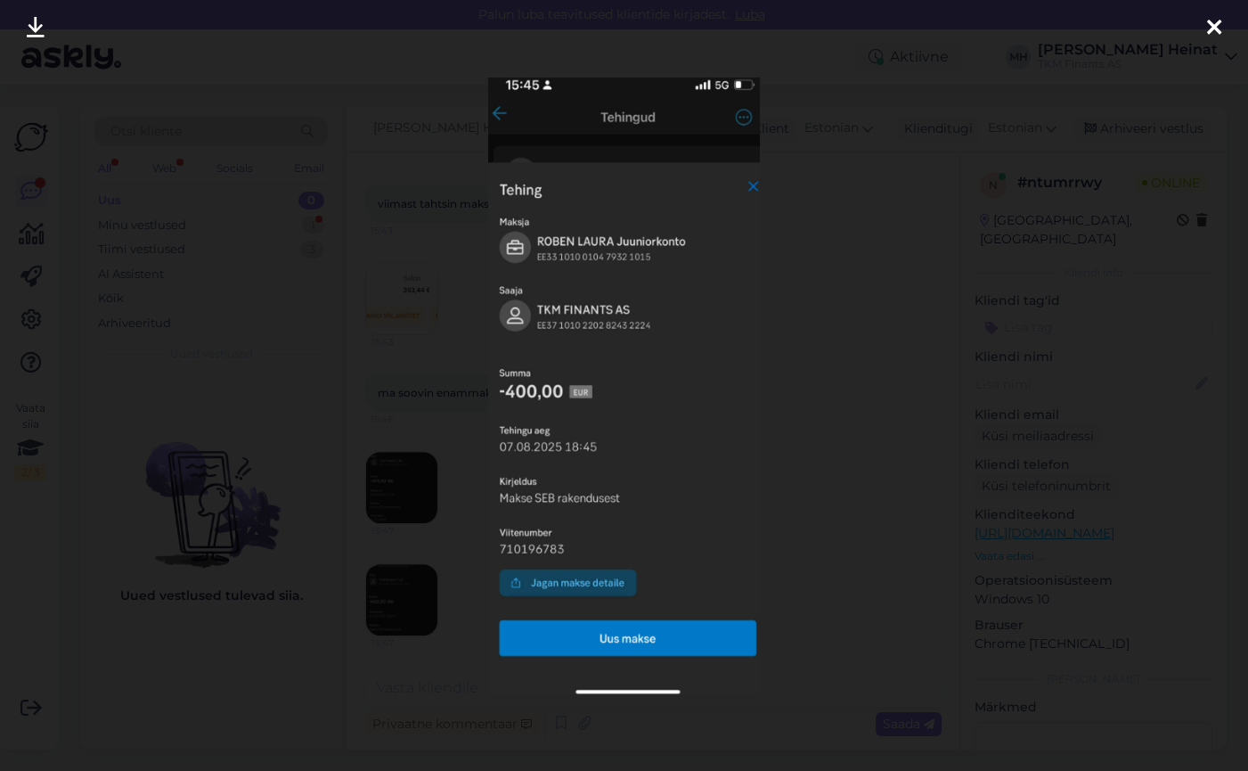
click at [1205, 26] on div at bounding box center [1214, 28] width 36 height 56
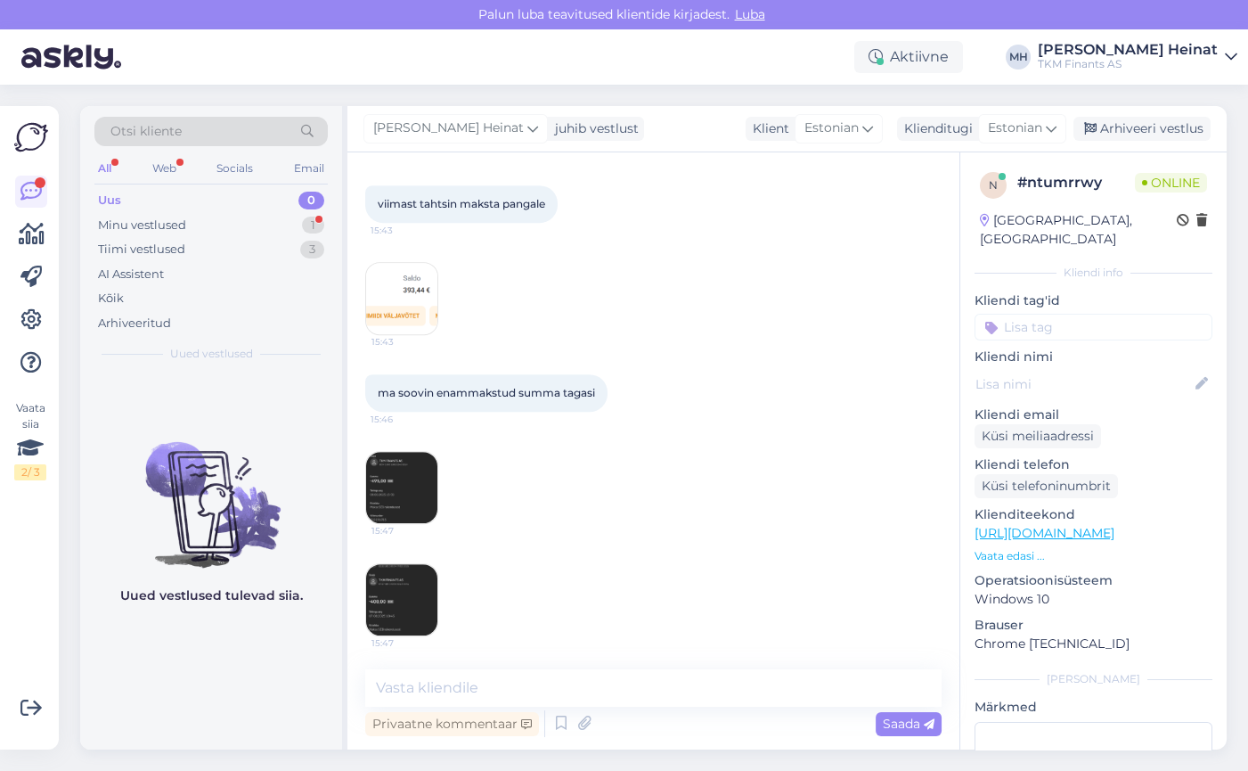
click at [614, 543] on div "15:47" at bounding box center [653, 599] width 576 height 112
click at [431, 694] on textarea at bounding box center [653, 687] width 576 height 37
paste textarea "TKMF-il on õigus tagastatud summa tasaarvestada kliendi poolt antud arvestusper…"
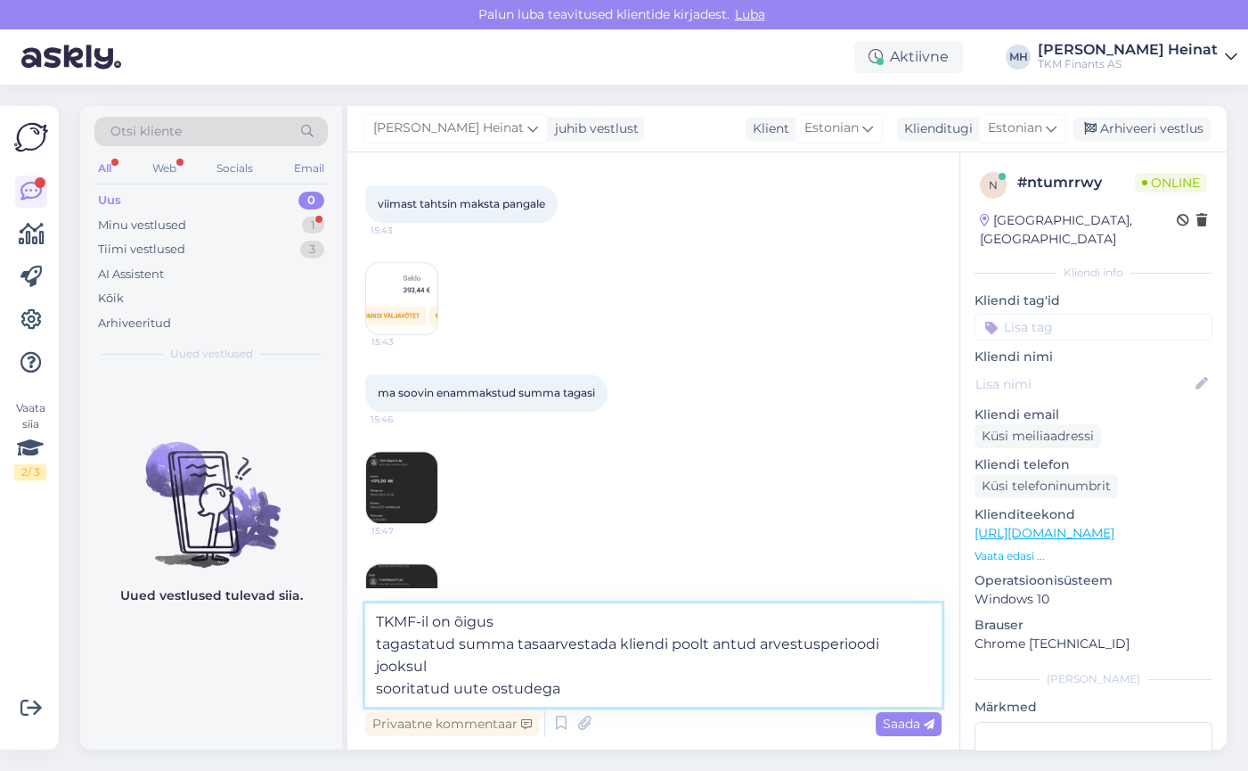
click at [379, 624] on textarea "TKMF-il on õigus tagastatud summa tasaarvestada kliendi poolt antud arvestusper…" at bounding box center [653, 654] width 576 height 103
drag, startPoint x: 453, startPoint y: 646, endPoint x: 374, endPoint y: 645, distance: 79.3
click at [374, 645] on textarea "Selgitame, et TKMF-il on õigus tagastatud summa tasaarvestada kliendi poolt ant…" at bounding box center [653, 654] width 576 height 103
click at [636, 615] on textarea "Selgitame, et TKMF-il on õigus ettemaksu summa tasaarvestada kliendi poolt antu…" at bounding box center [653, 654] width 576 height 103
click at [453, 644] on textarea "Selgitame, et TKMF-il on õigus kliendi poolt ettemaksu summa tasaarvestada klie…" at bounding box center [653, 654] width 576 height 103
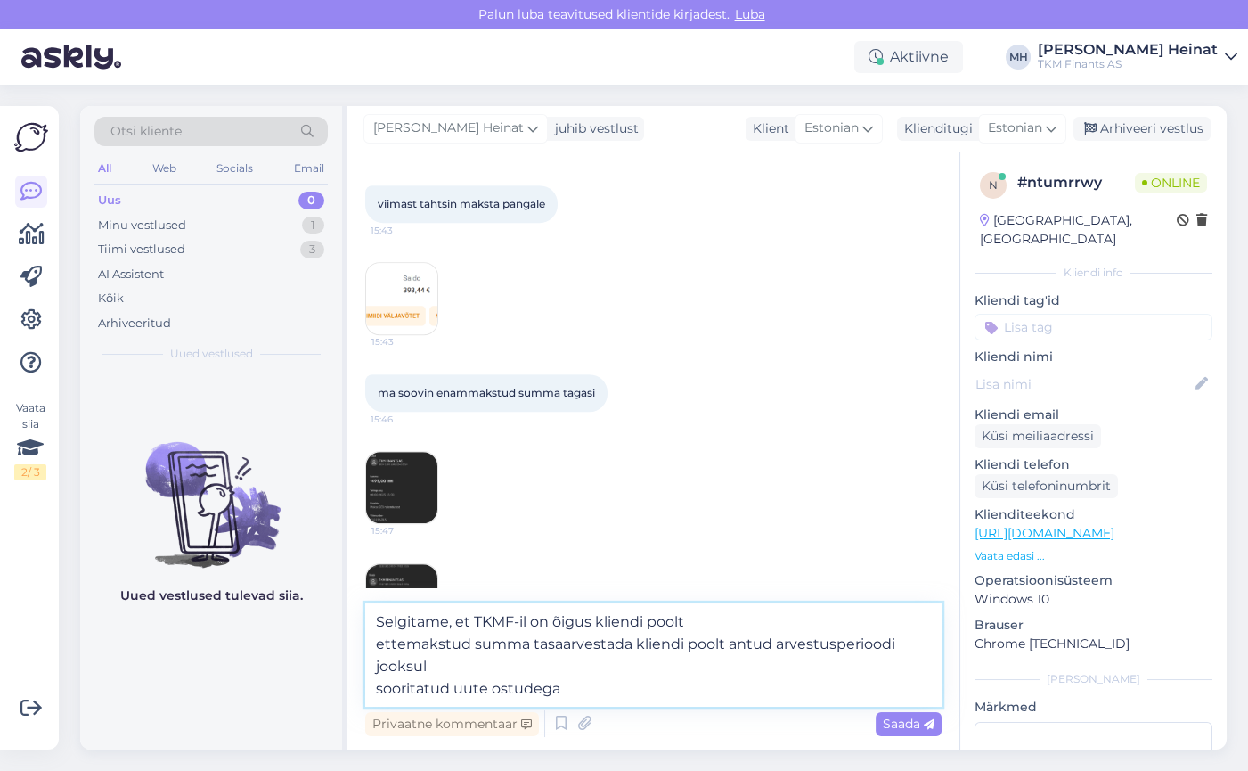
click at [375, 690] on textarea "Selgitame, et TKMF-il on õigus kliendi poolt ettemakstud summa tasaarvestada kl…" at bounding box center [653, 654] width 576 height 103
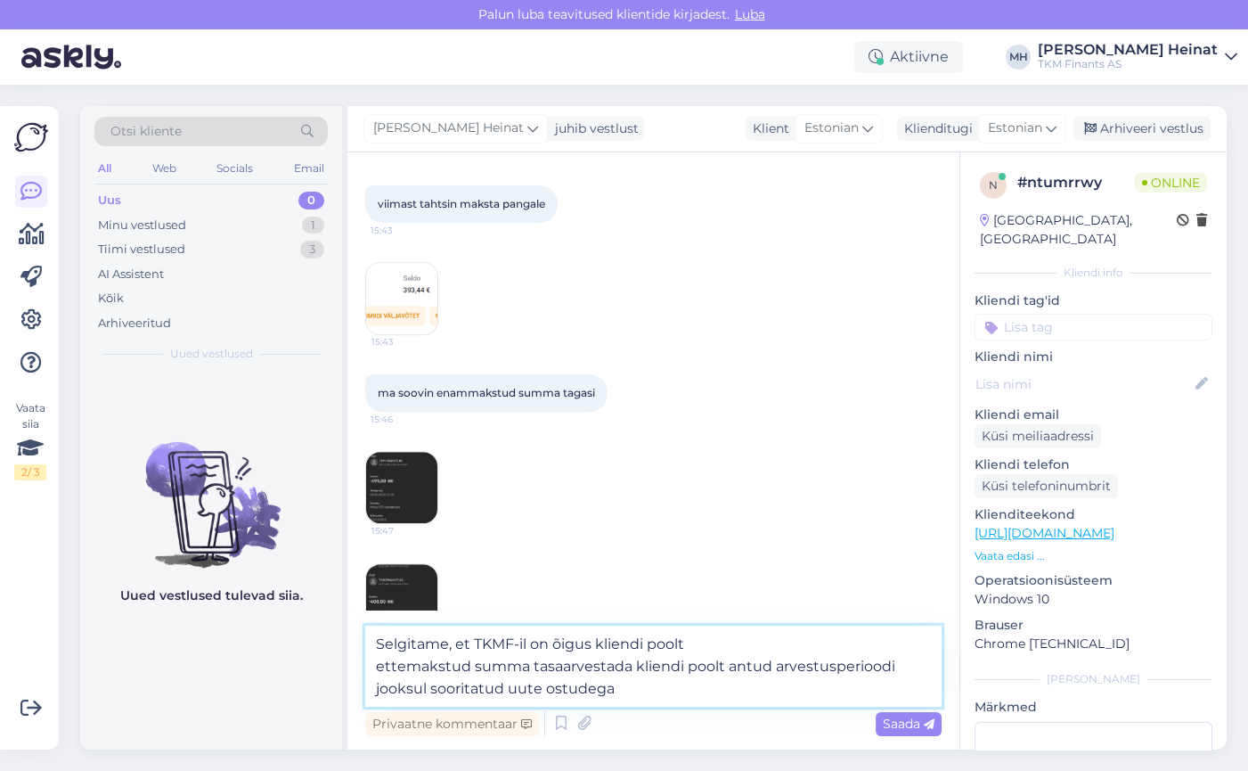
click at [615, 689] on textarea "Selgitame, et TKMF-il on õigus kliendi poolt ettemakstud summa tasaarvestada kl…" at bounding box center [653, 665] width 576 height 81
drag, startPoint x: 470, startPoint y: 650, endPoint x: 645, endPoint y: 714, distance: 186.0
click at [645, 714] on div "Selgitame, et TKMF-il on õigus kliendi poolt ettemakstud summa tasaarvestada kl…" at bounding box center [653, 682] width 576 height 115
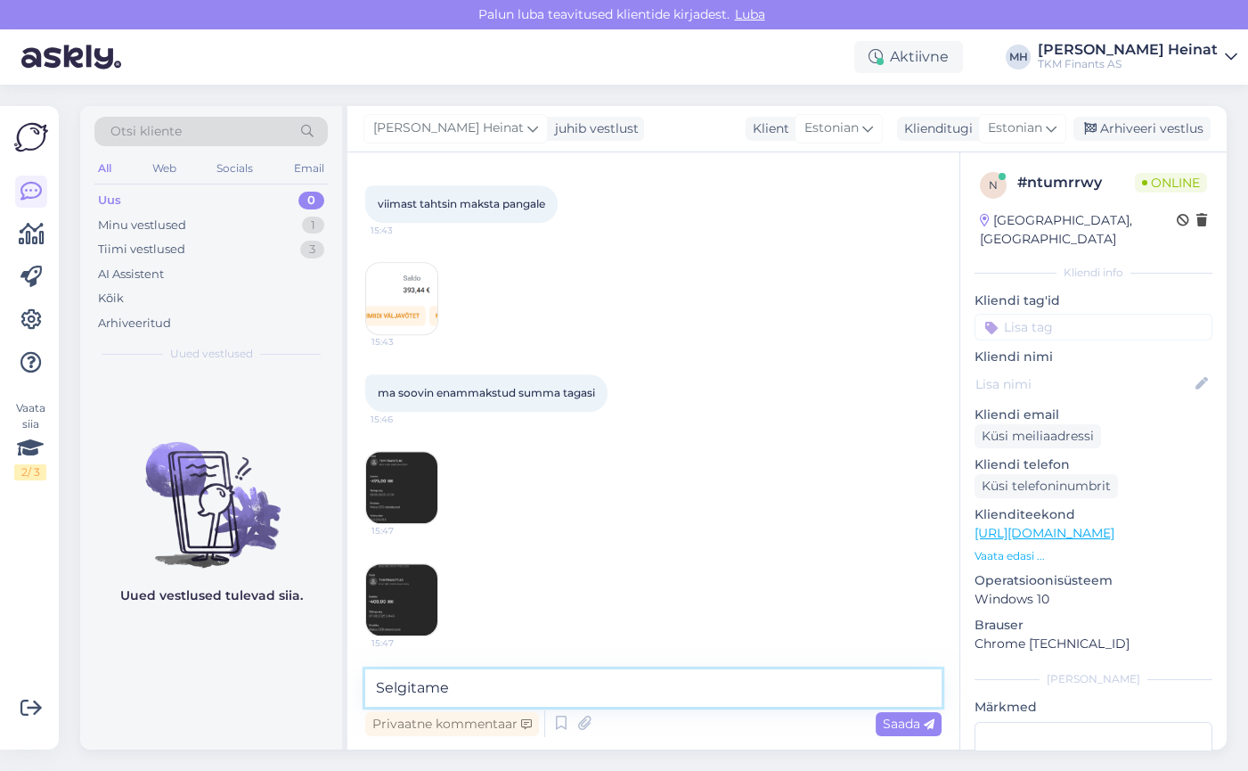
click at [506, 681] on textarea "Selgitame" at bounding box center [653, 687] width 576 height 37
paste textarea "6.3.1. Kui kliendil muud kehtivad Partner Kuukaart makselahenduste lepingud puu…"
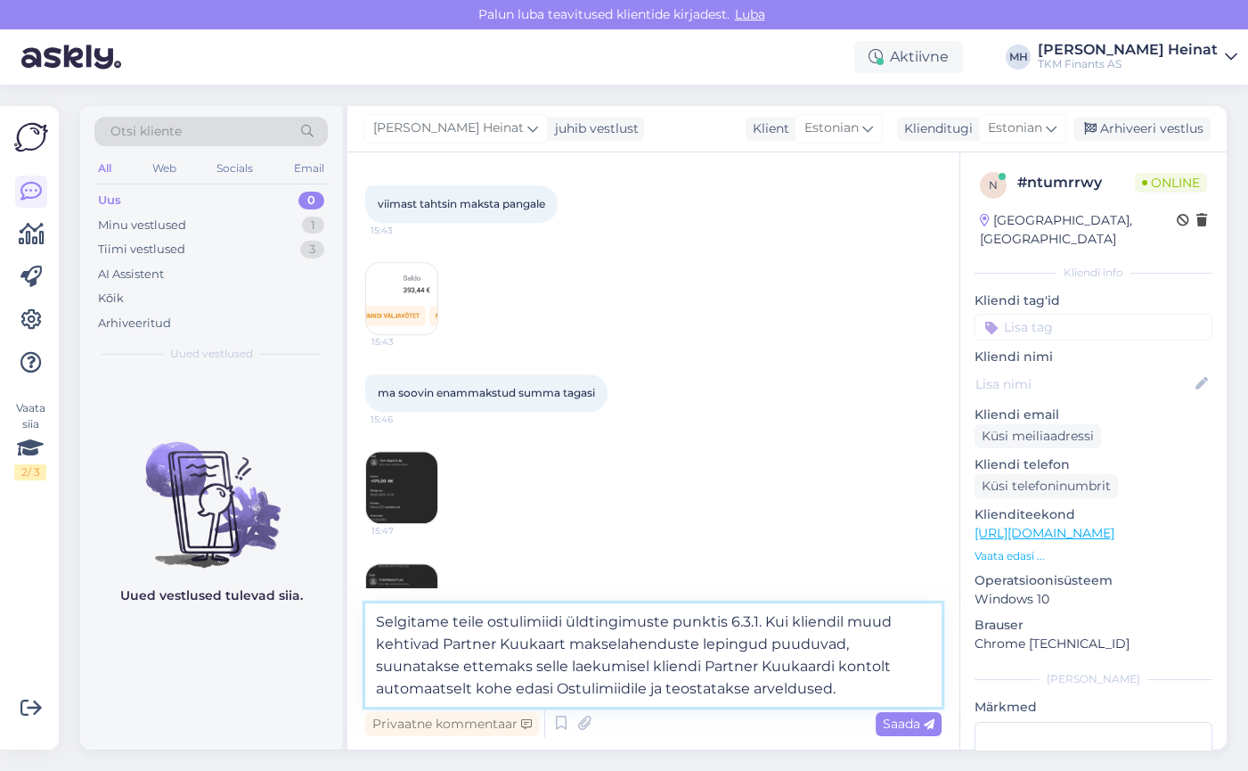
click at [761, 616] on textarea "Selgitame teile ostulimiidi üldtingimuste punktis 6.3.1. Kui kliendil muud keht…" at bounding box center [653, 654] width 576 height 103
click at [762, 618] on textarea "Selgitame teile ostulimiidi üldtingimuste punktis 6.3.1. Kui kliendil muud keht…" at bounding box center [653, 654] width 576 height 103
drag, startPoint x: 484, startPoint y: 623, endPoint x: 452, endPoint y: 619, distance: 32.3
click at [452, 619] on textarea "Selgitame teile ostulimiidi üldtingimuste punktis 6.3.1. toodut, et kui kliendi…" at bounding box center [653, 654] width 576 height 103
click at [748, 618] on textarea "Selgitame, et ostulimiidi üldtingimuste punktis 6.3.1. toodut, et kui kliendil …" at bounding box center [653, 654] width 576 height 103
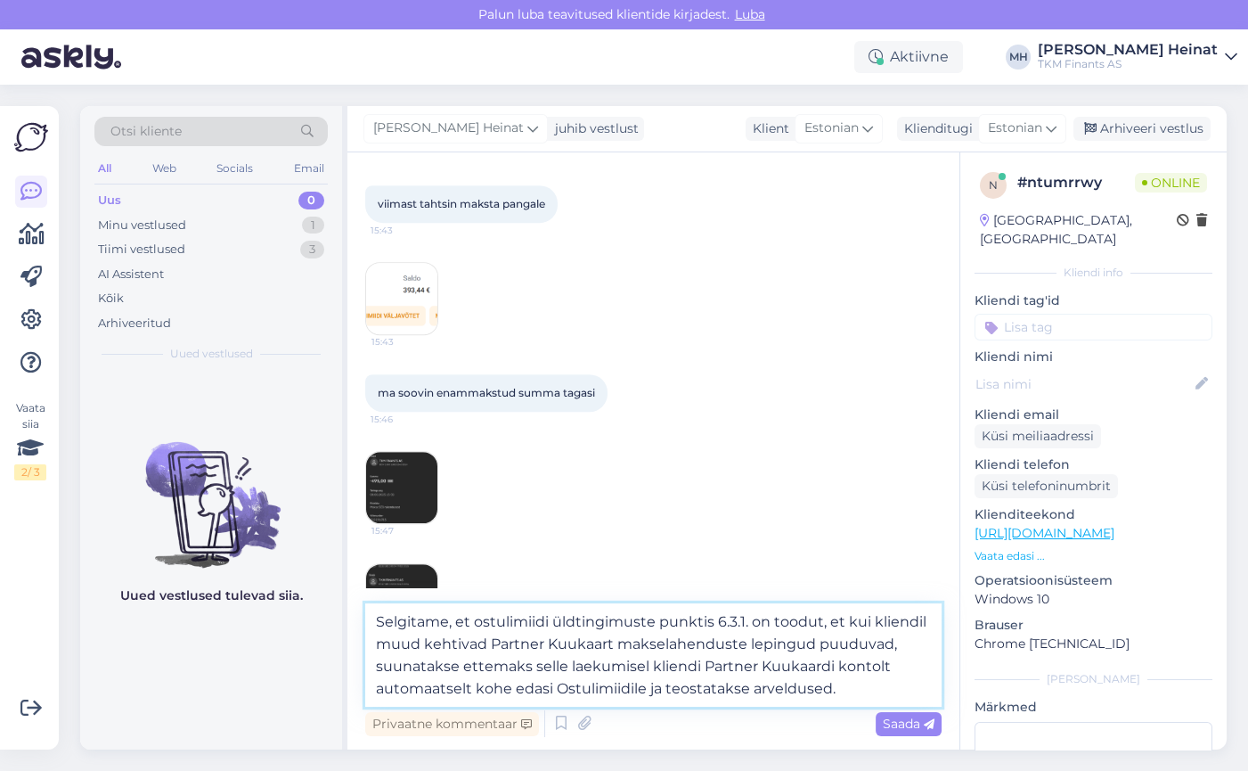
click at [817, 623] on textarea "Selgitame, et ostulimiidi üldtingimuste punktis 6.3.1. on toodut, et kui kliend…" at bounding box center [653, 654] width 576 height 103
click at [860, 690] on textarea "Selgitame, et ostulimiidi üldtingimuste punktis 6.3.1. on toodud, et kui kliend…" at bounding box center [653, 654] width 576 height 103
click at [853, 694] on textarea "Selgitame, et ostulimiidi üldtingimuste punktis 6.3.1. on toodud, et kui kliend…" at bounding box center [653, 654] width 576 height 103
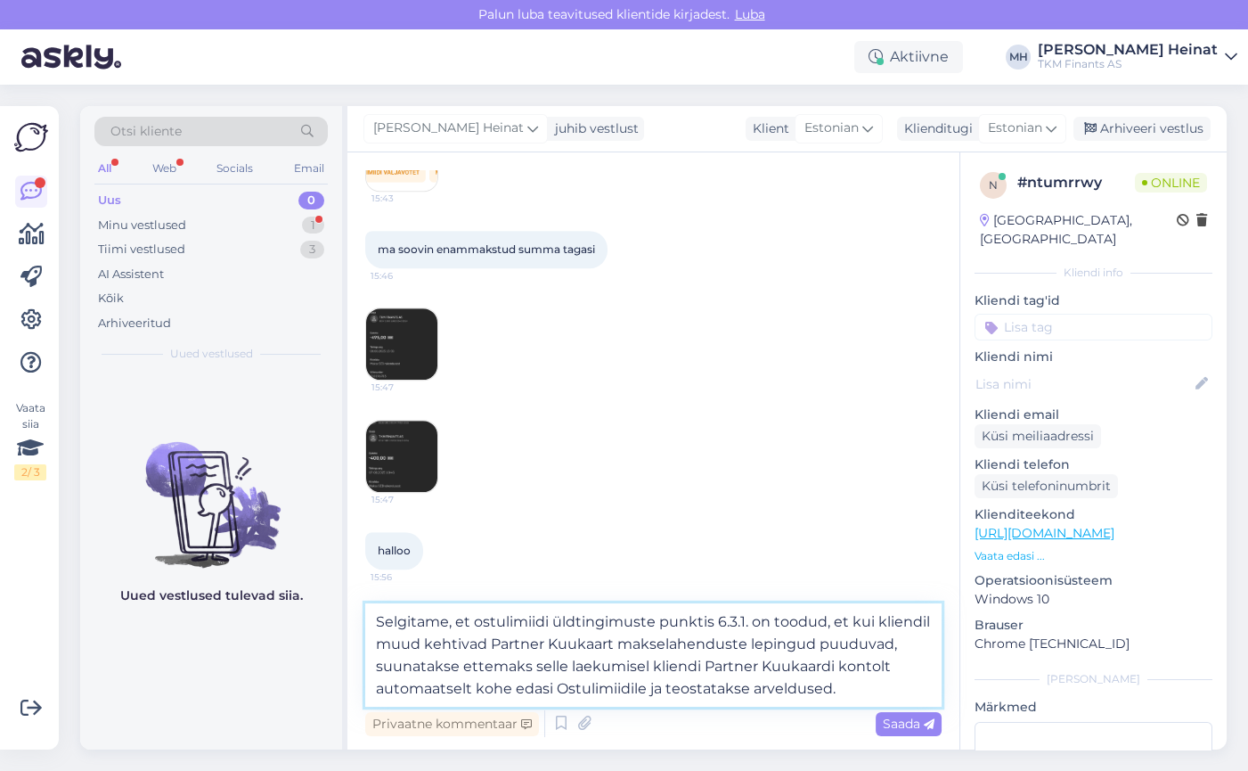
click at [455, 624] on textarea "Selgitame, et ostulimiidi üldtingimuste punktis 6.3.1. on toodud, et kui kliend…" at bounding box center [653, 654] width 576 height 103
click at [470, 627] on textarea "Selgitame, et ostulimiidi üldtingimuste punktis 6.3.1. on toodud, et kui kliend…" at bounding box center [653, 654] width 576 height 103
paste textarea "Antud juhul näeme, et [PERSON_NAME] ettemaks on läinud juba varasemate kohustus…"
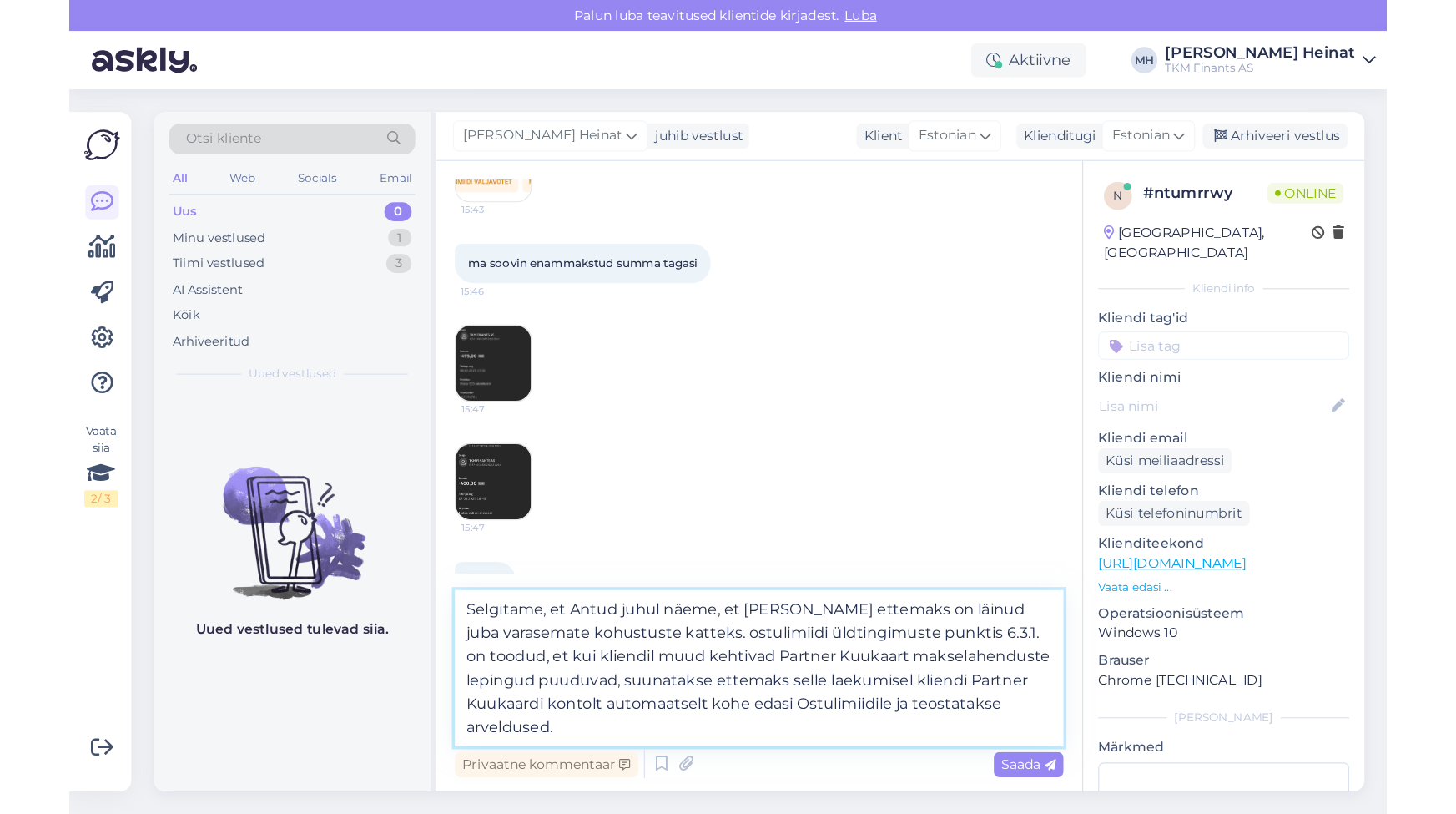
scroll to position [1961, 0]
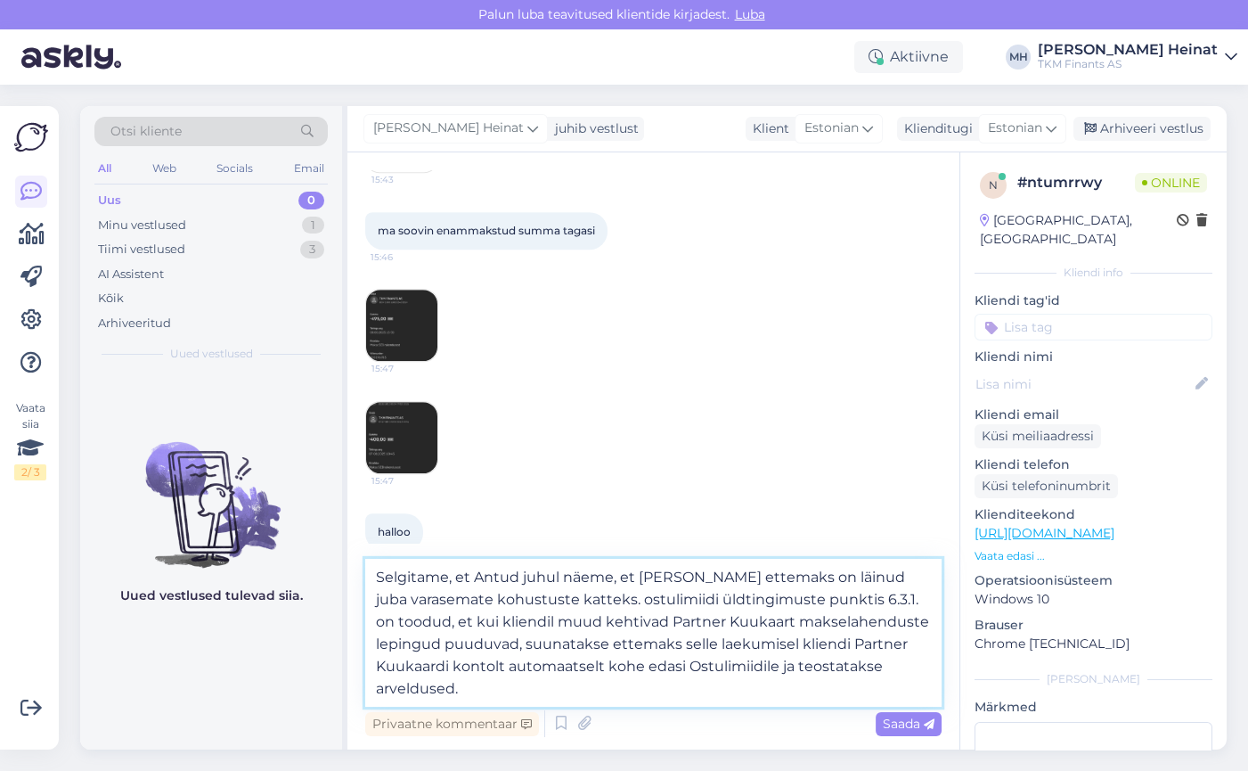
drag, startPoint x: 612, startPoint y: 578, endPoint x: 457, endPoint y: 585, distance: 155.2
click at [457, 585] on textarea "Selgitame, et Antud juhul näeme, et [PERSON_NAME] ettemaks on läinud juba varas…" at bounding box center [653, 633] width 576 height 148
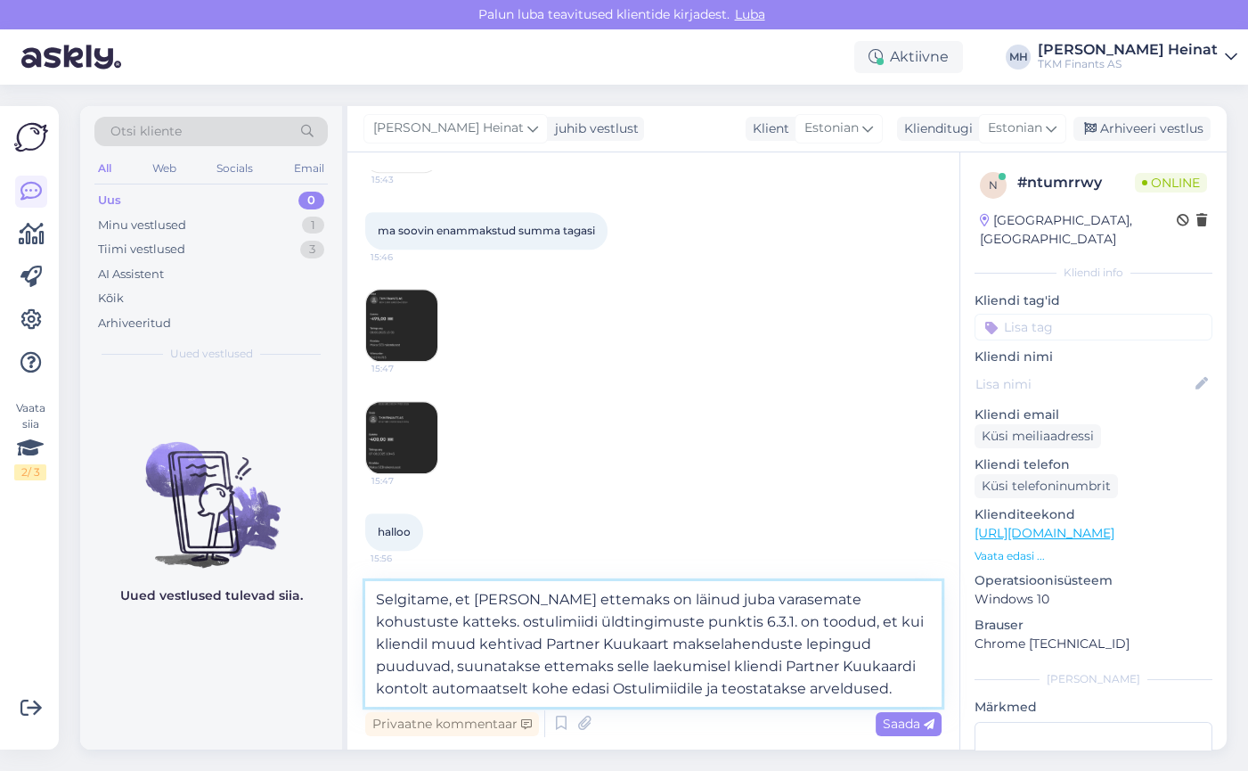
click at [576, 599] on textarea "Selgitame, et [PERSON_NAME] ettemaks on läinud juba varasemate kohustuste katte…" at bounding box center [653, 644] width 576 height 126
click at [522, 617] on textarea "Selgitame, et [PERSON_NAME] ettemaks summas 101,56 eurot on läinud juba varasem…" at bounding box center [653, 644] width 576 height 126
click at [528, 626] on textarea "Selgitame, et [PERSON_NAME] ettemaks summas 101,56 eurot on läinud juba varasem…" at bounding box center [653, 644] width 576 height 126
click at [517, 624] on textarea "Selgitame, et [PERSON_NAME] ettemaks summas 101,56 eurot on läinud juba varasem…" at bounding box center [653, 644] width 576 height 126
click at [512, 622] on textarea "Selgitame, et [PERSON_NAME] ettemaks summas 101,56 eurot on läinud juba varasem…" at bounding box center [653, 644] width 576 height 126
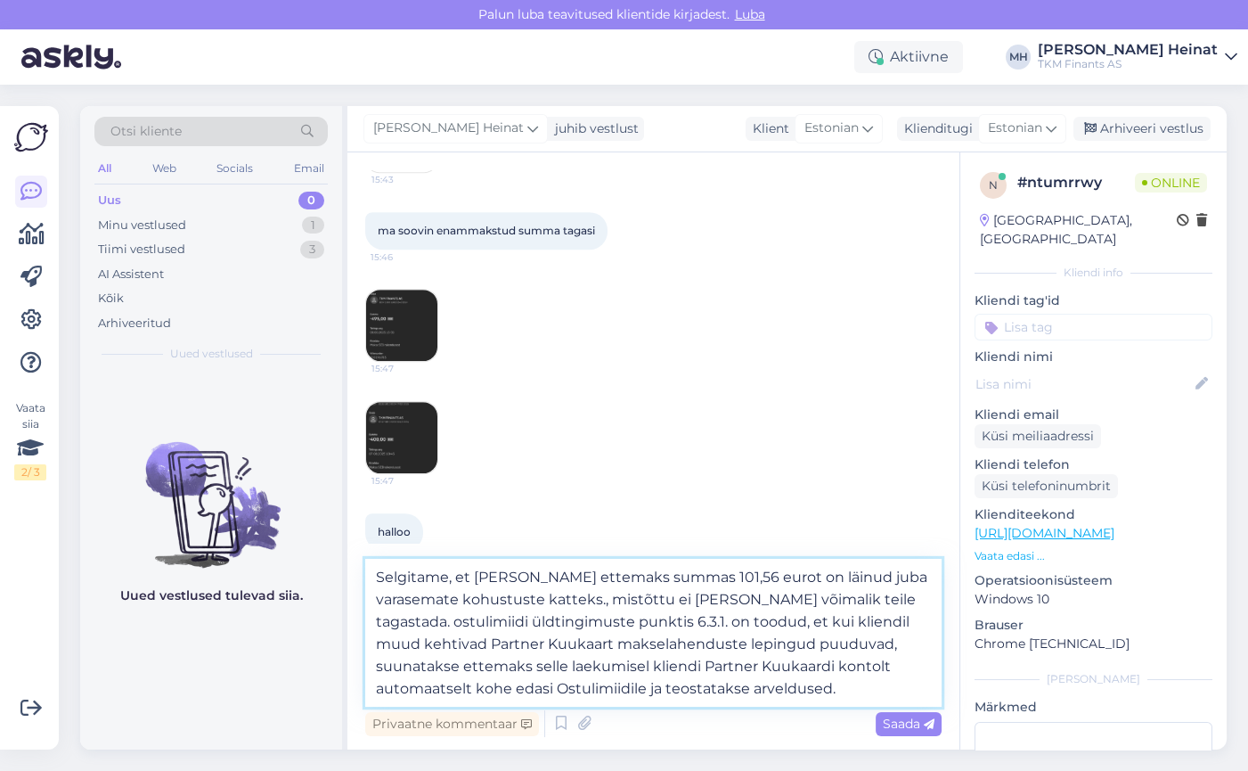
click at [732, 602] on textarea "Selgitame, et [PERSON_NAME] ettemaks summas 101,56 eurot on läinud juba varasem…" at bounding box center [653, 633] width 576 height 148
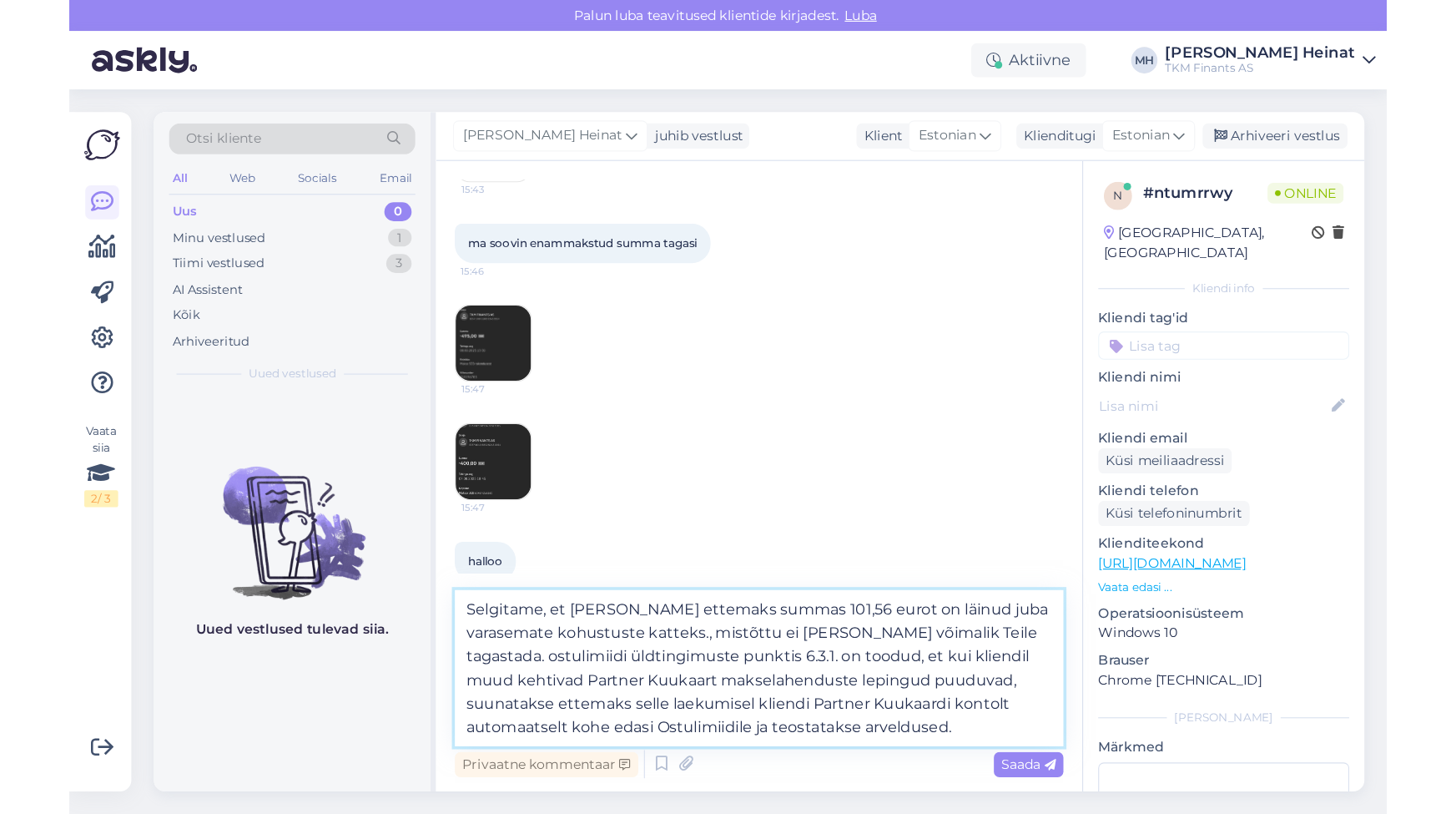
scroll to position [1892, 0]
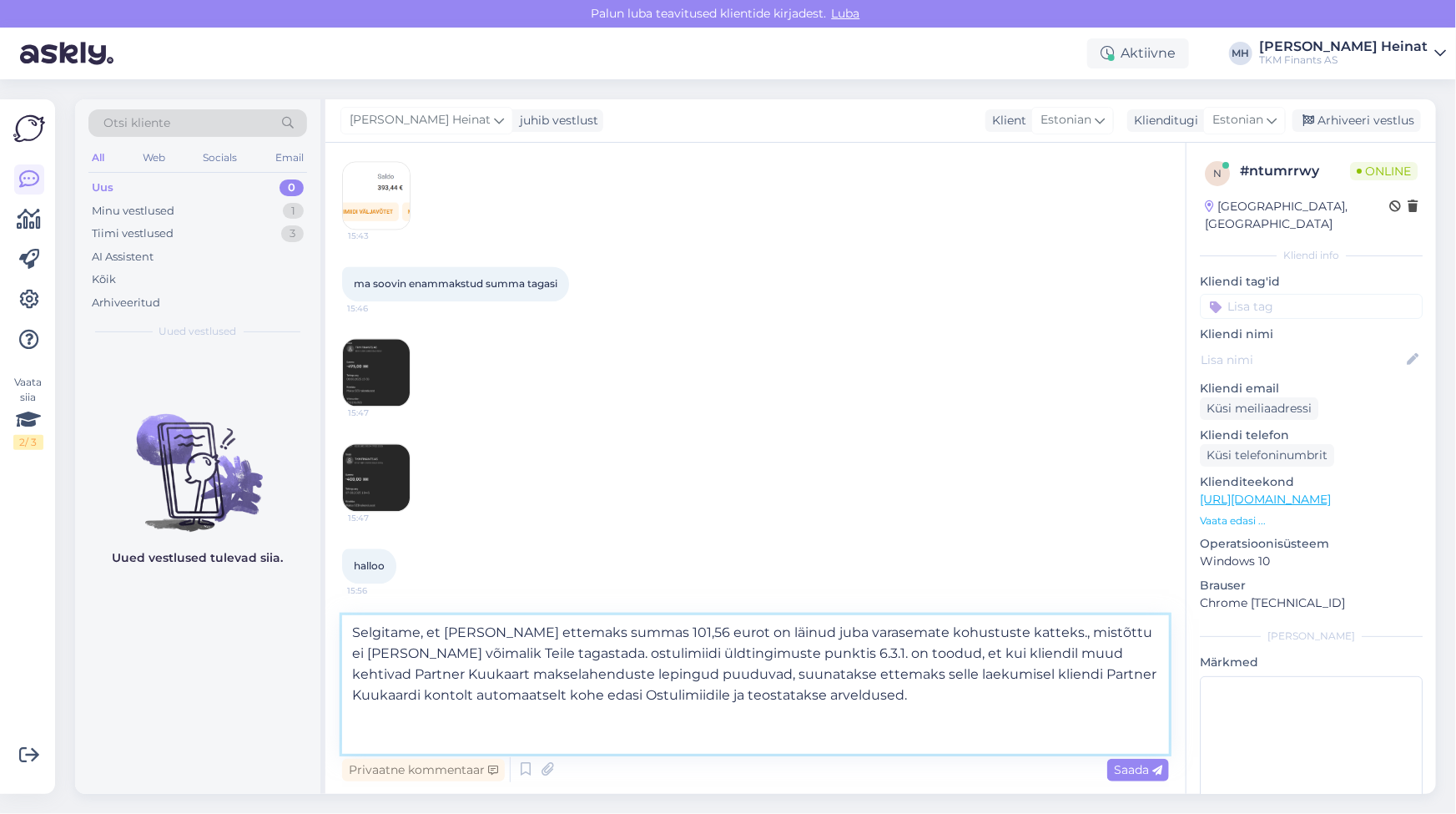
click at [1132, 631] on textarea "Selgitame, et [PERSON_NAME] ettemaks summas 101,56 eurot on läinud juba varasem…" at bounding box center [755, 685] width 827 height 139
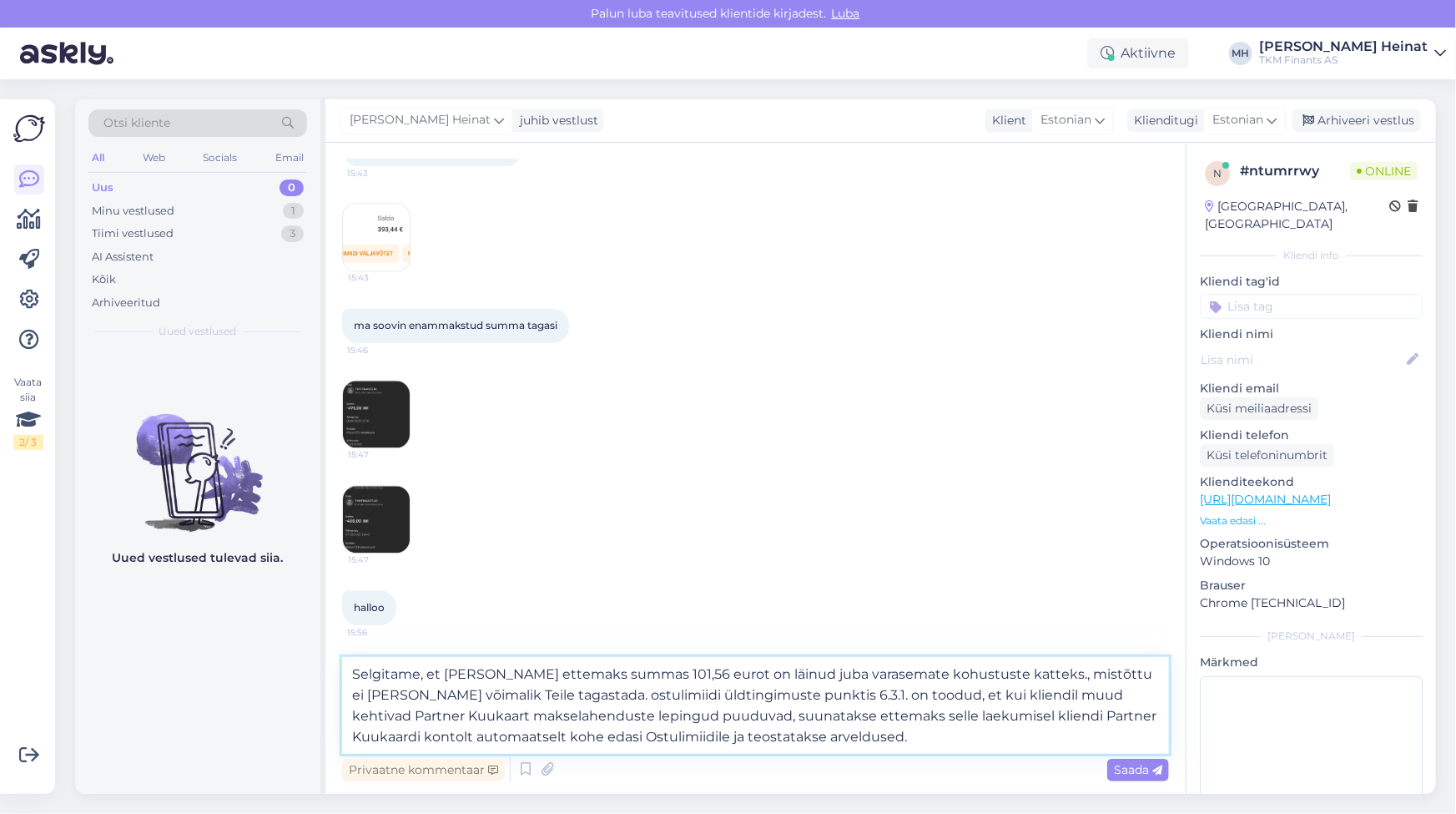
click at [529, 699] on textarea "Selgitame, et [PERSON_NAME] ettemaks summas 101,56 eurot on läinud juba varasem…" at bounding box center [755, 704] width 827 height 96
click at [784, 721] on textarea "Selgitame, et [PERSON_NAME] ettemaks summas 101,56 eurot on läinud juba varasem…" at bounding box center [755, 704] width 827 height 96
drag, startPoint x: 520, startPoint y: 694, endPoint x: 428, endPoint y: 676, distance: 93.7
click at [428, 676] on textarea "Selgitame, et [PERSON_NAME] ettemaks summas 101,56 eurot on läinud juba varasem…" at bounding box center [755, 704] width 827 height 96
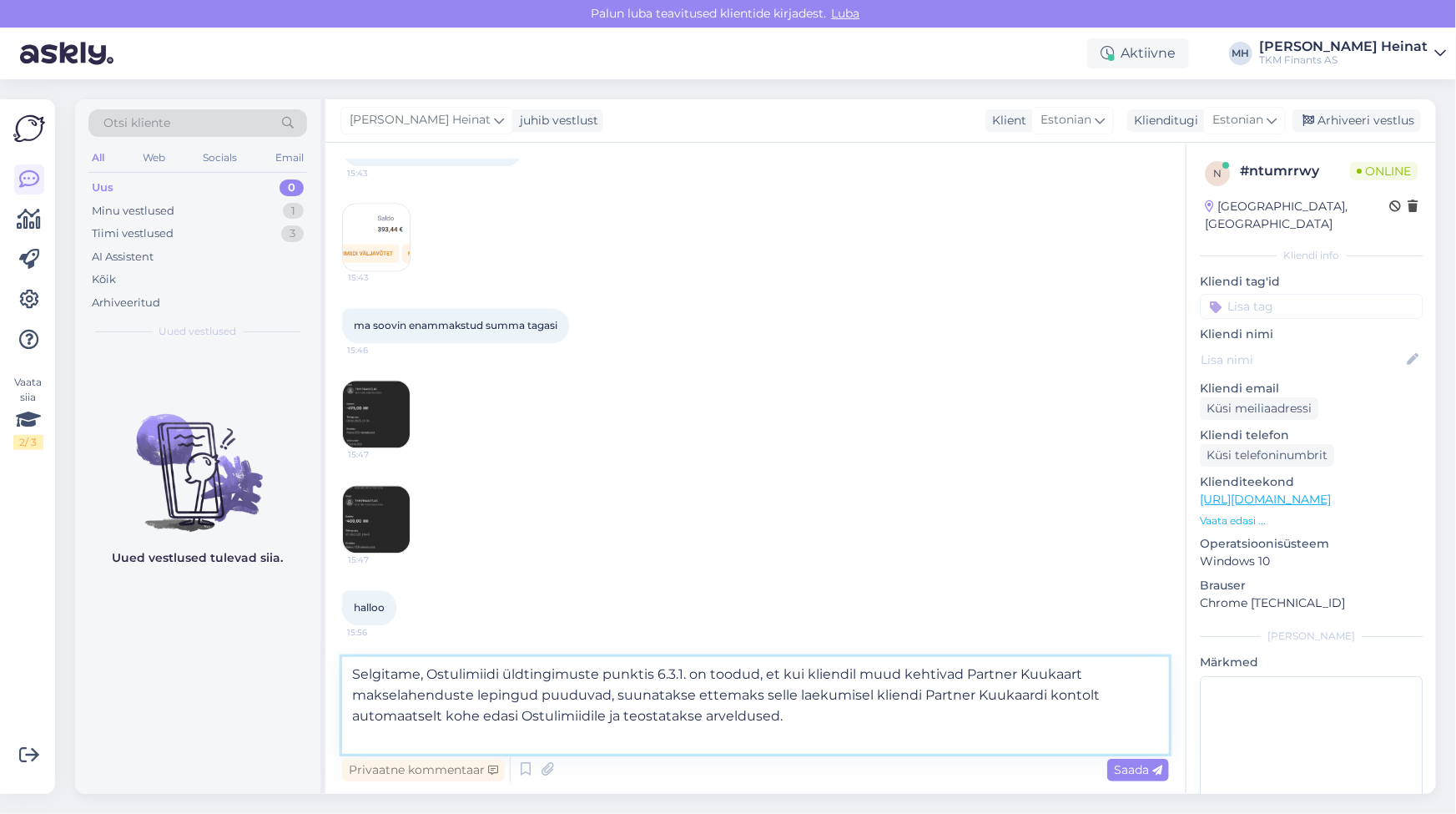
scroll to position [1829, 0]
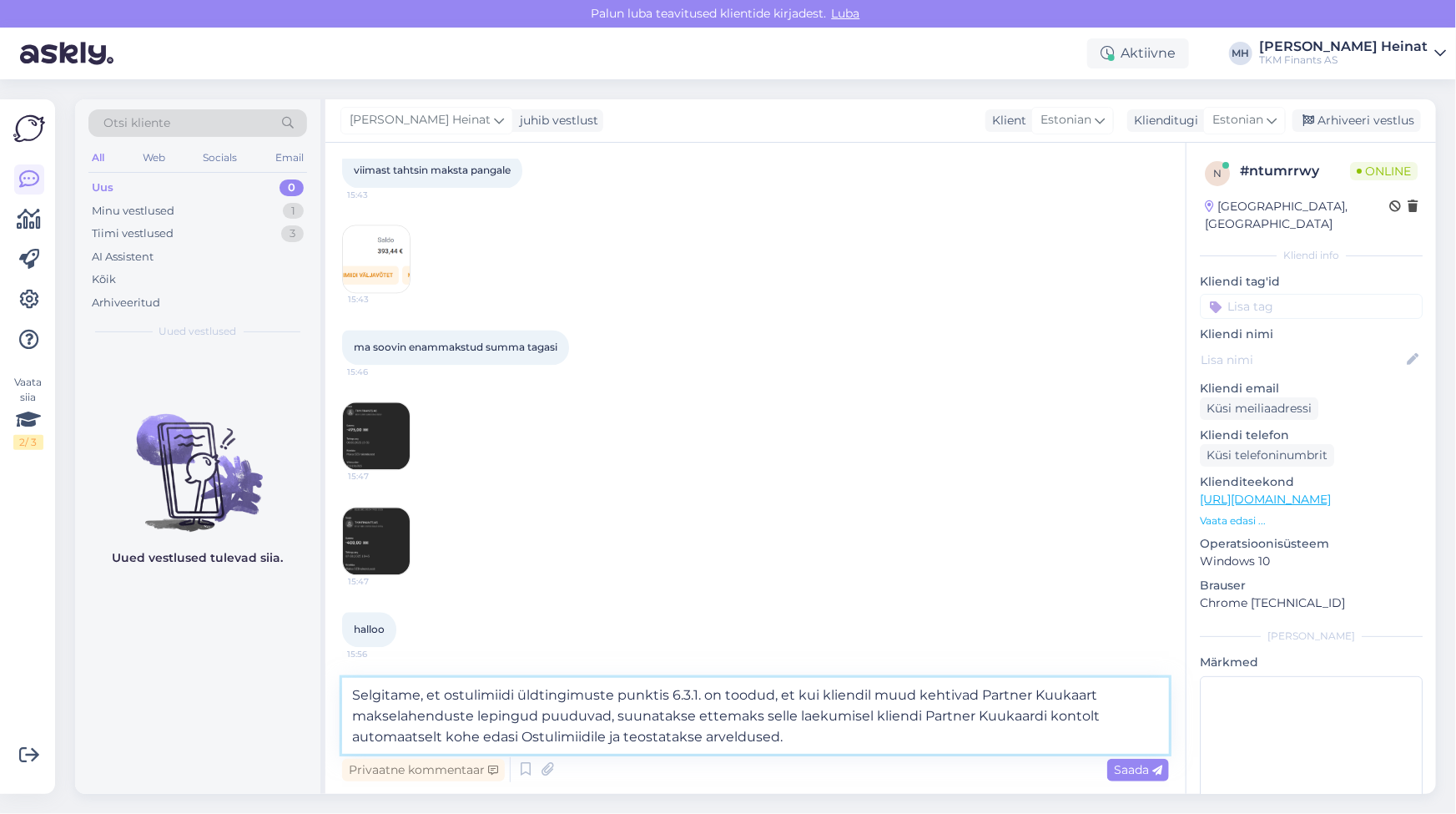
click at [795, 721] on textarea "Selgitame, et ostulimiidi üldtingimuste punktis 6.3.1. on toodud, et kui kliend…" at bounding box center [755, 715] width 827 height 76
paste textarea "et [PERSON_NAME] ettemaks summas 101,56 eurot on läinud juba varasemate kohustu…"
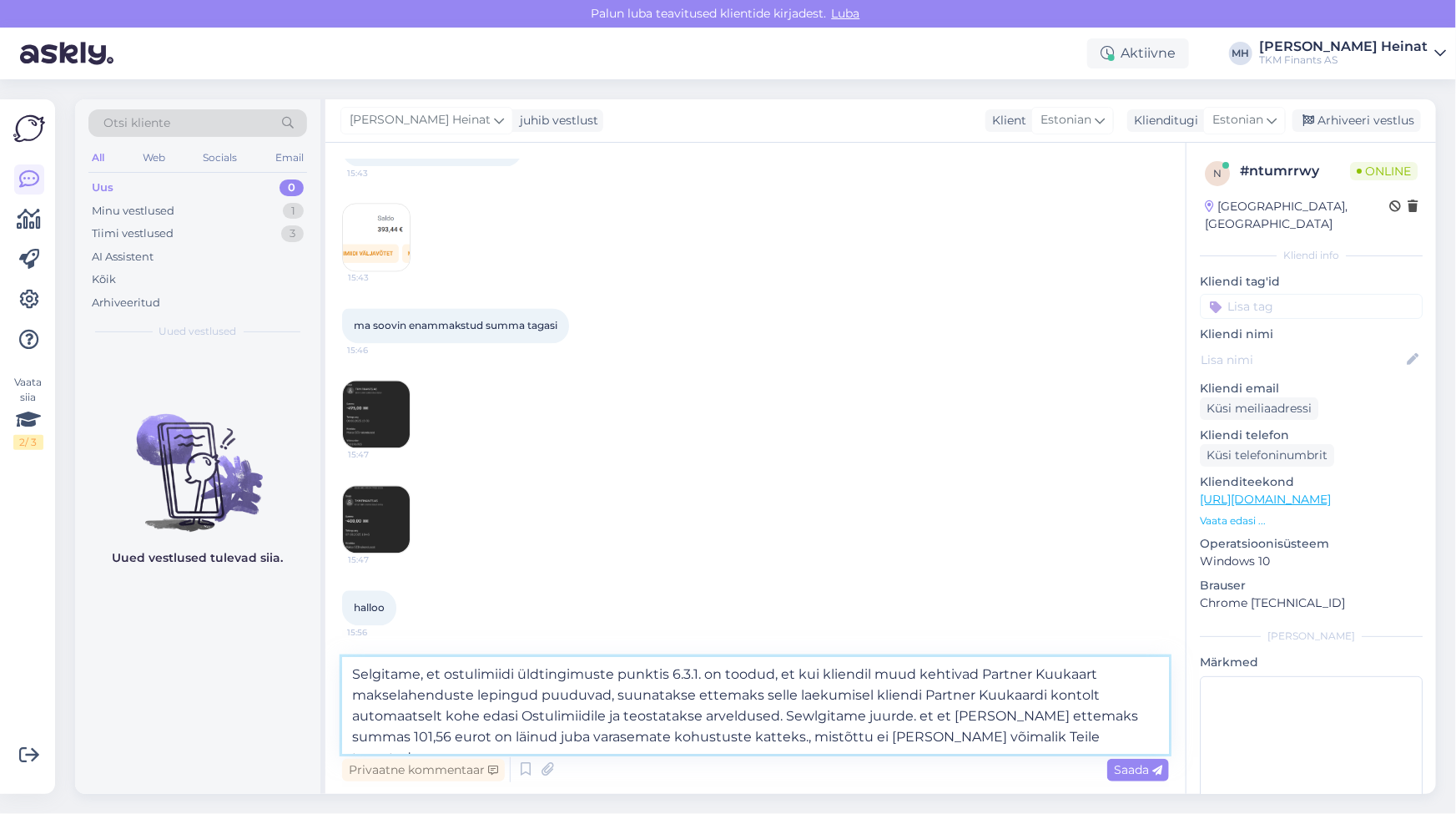
click at [531, 721] on textarea "Selgitame, et ostulimiidi üldtingimuste punktis 6.3.1. on toodud, et kui kliend…" at bounding box center [755, 704] width 827 height 96
click at [806, 717] on textarea "Selgitame, et ostulimiidi üldtingimuste punktis 6.3.1. on toodud, et kui kliend…" at bounding box center [755, 704] width 827 height 96
click at [917, 721] on textarea "Selgitame, et ostulimiidi üldtingimuste punktis 6.3.1. on toodud, et kui kliend…" at bounding box center [755, 704] width 827 height 96
click at [661, 721] on textarea "Selgitame, et ostulimiidi üldtingimuste punktis 6.3.1. on toodud, et kui kliend…" at bounding box center [755, 704] width 827 height 96
click at [893, 721] on textarea "Selgitame, et ostulimiidi üldtingimuste punktis 6.3.1. on toodud, et kui kliend…" at bounding box center [755, 704] width 827 height 96
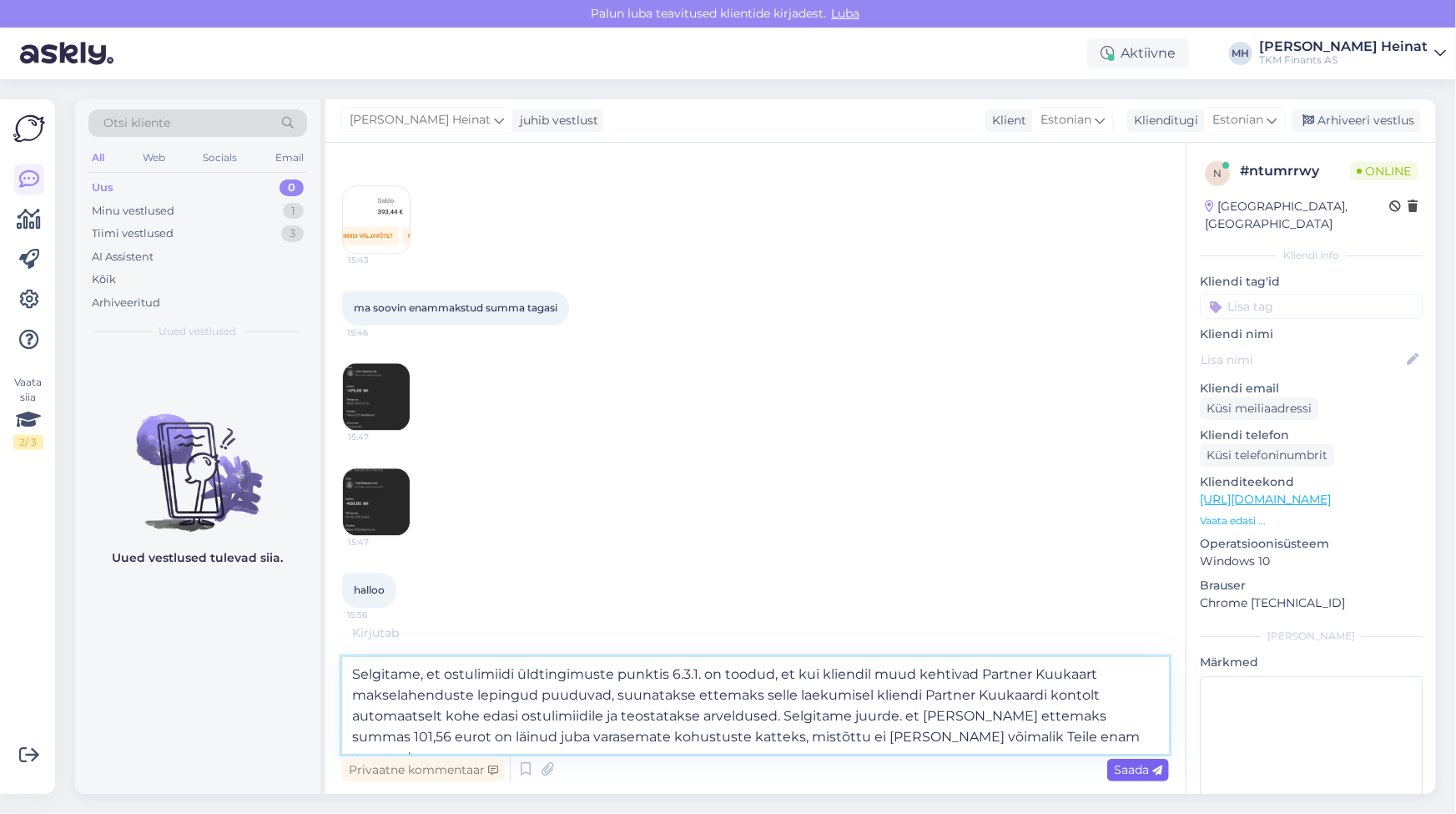
scroll to position [1922, 0]
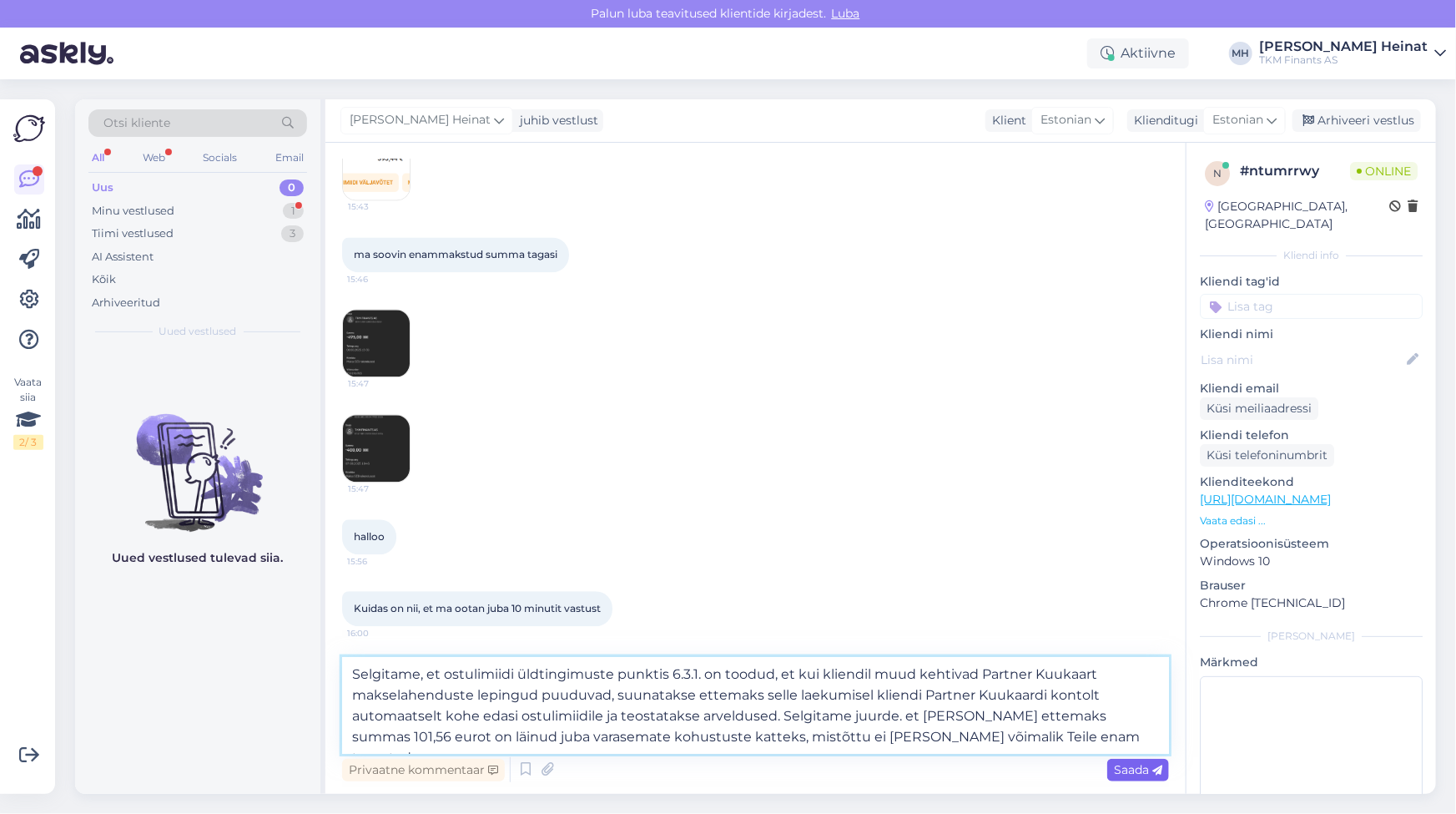
type textarea "Selgitame, et ostulimiidi üldtingimuste punktis 6.3.1. on toodud, et kui kliend…"
click at [1127, 721] on span "Saada" at bounding box center [1138, 769] width 49 height 15
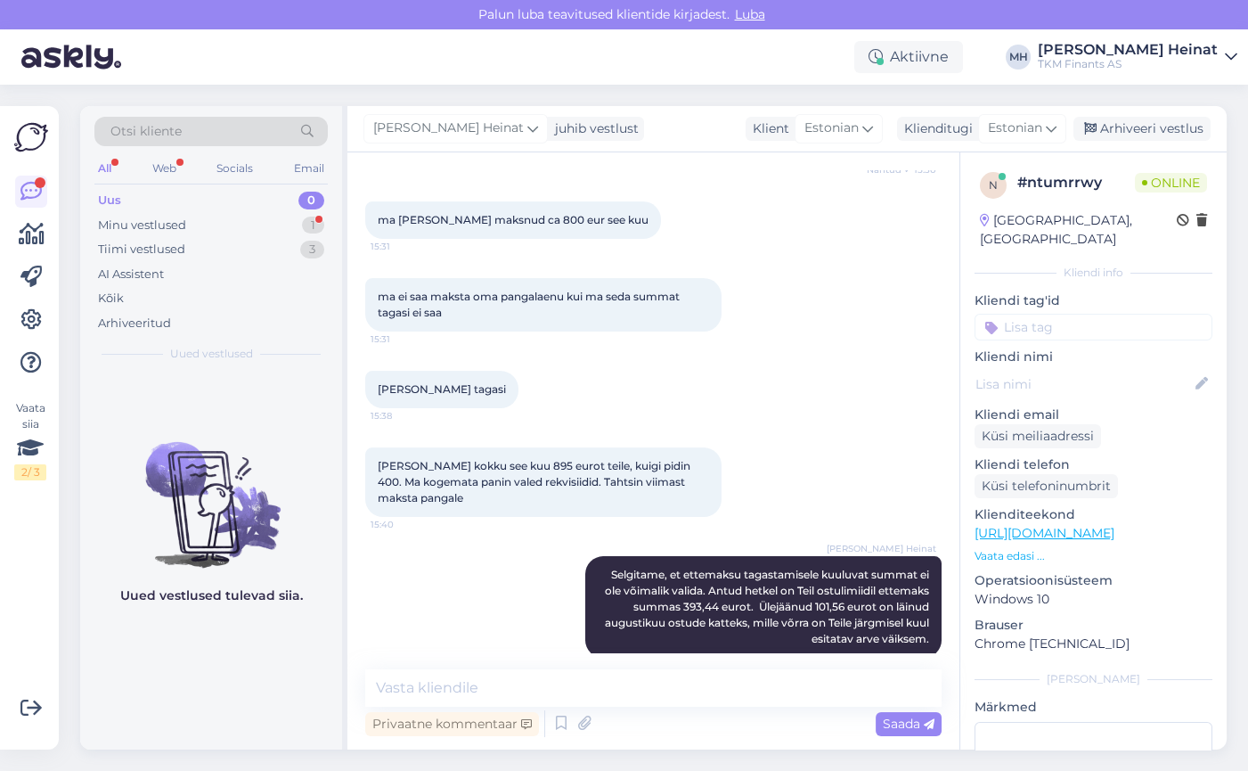
scroll to position [1266, 0]
drag, startPoint x: 1105, startPoint y: 182, endPoint x: 1014, endPoint y: 190, distance: 91.2
click at [1014, 190] on div "n # ntumrrwy Online" at bounding box center [1093, 185] width 227 height 27
copy div "# ntumrrwy"
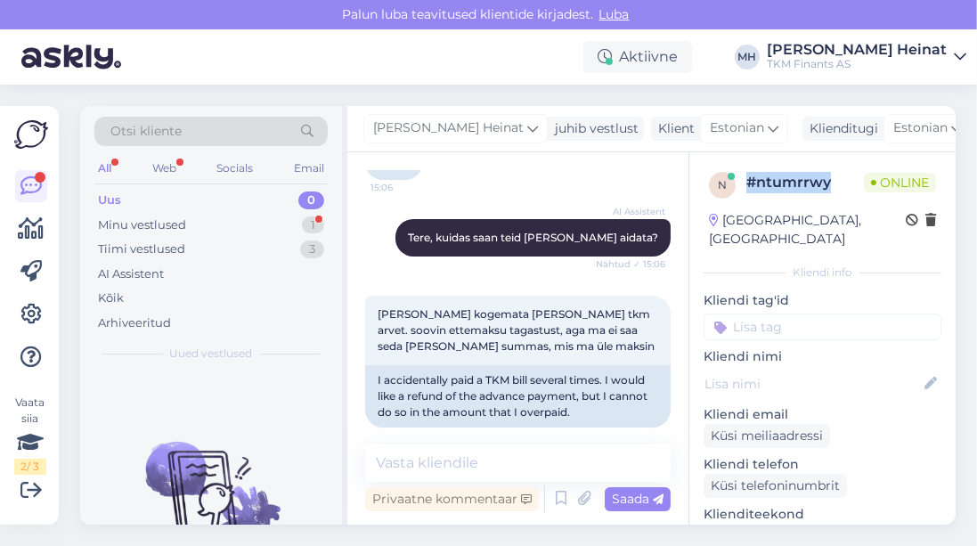
scroll to position [203, 0]
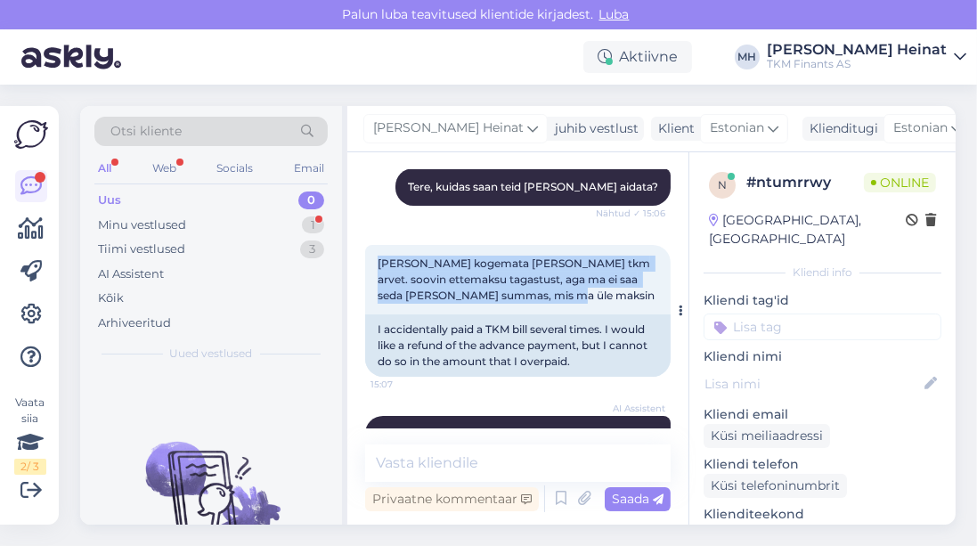
drag, startPoint x: 566, startPoint y: 297, endPoint x: 369, endPoint y: 259, distance: 200.4
click at [369, 259] on div "[PERSON_NAME] kogemata [PERSON_NAME] tkm arvet. soovin ettemaksu tagastust, aga…" at bounding box center [518, 279] width 306 height 69
copy span "[PERSON_NAME] kogemata [PERSON_NAME] tkm arvet. soovin ettemaksu tagastust, aga…"
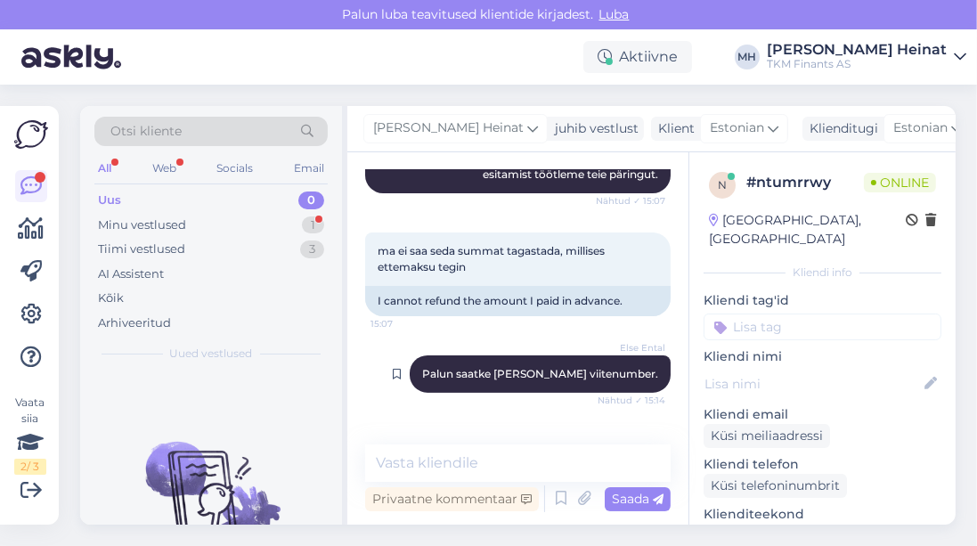
scroll to position [610, 0]
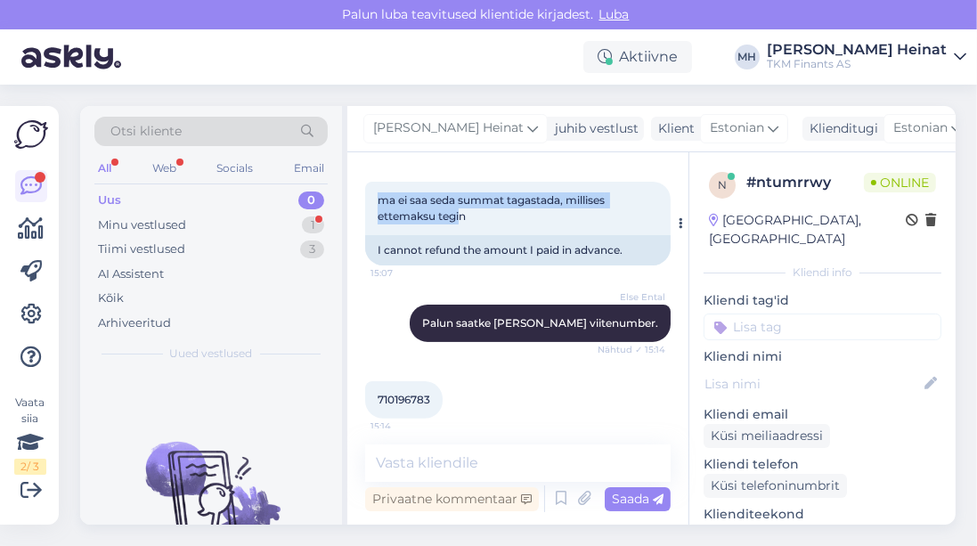
drag, startPoint x: 461, startPoint y: 214, endPoint x: 378, endPoint y: 202, distance: 84.5
click at [378, 202] on span "ma ei saa seda summat tagastada, millises ettemaksu tegin" at bounding box center [493, 207] width 230 height 29
copy span "ma ei saa seda summat tagastada, millises ettemaksu tegi"
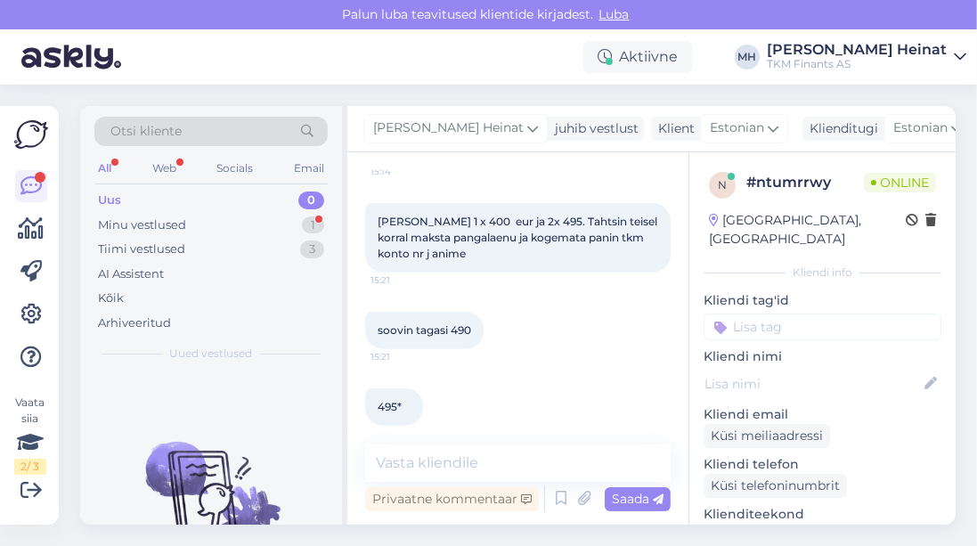
scroll to position [916, 0]
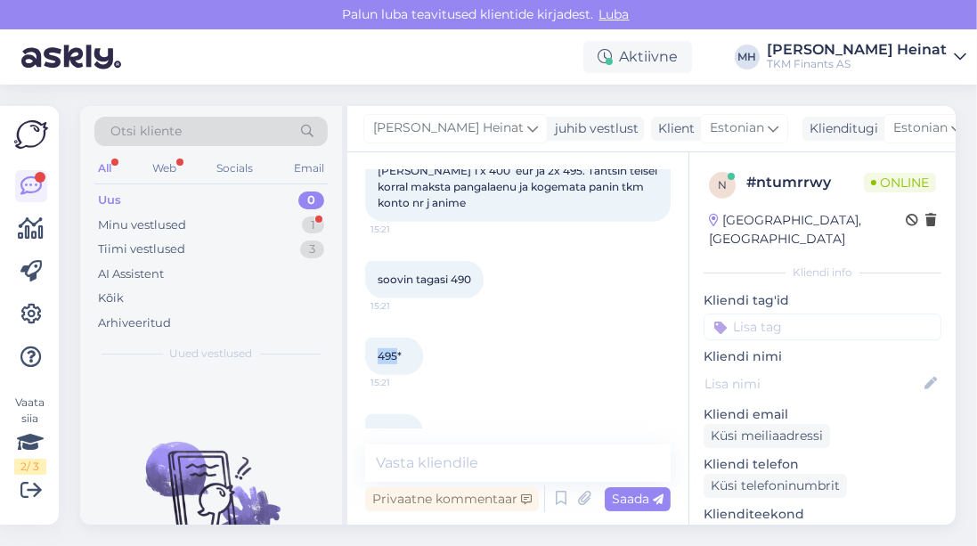
drag, startPoint x: 396, startPoint y: 357, endPoint x: 375, endPoint y: 359, distance: 21.5
click at [375, 359] on div "495* 15:21" at bounding box center [394, 356] width 58 height 37
copy span "495"
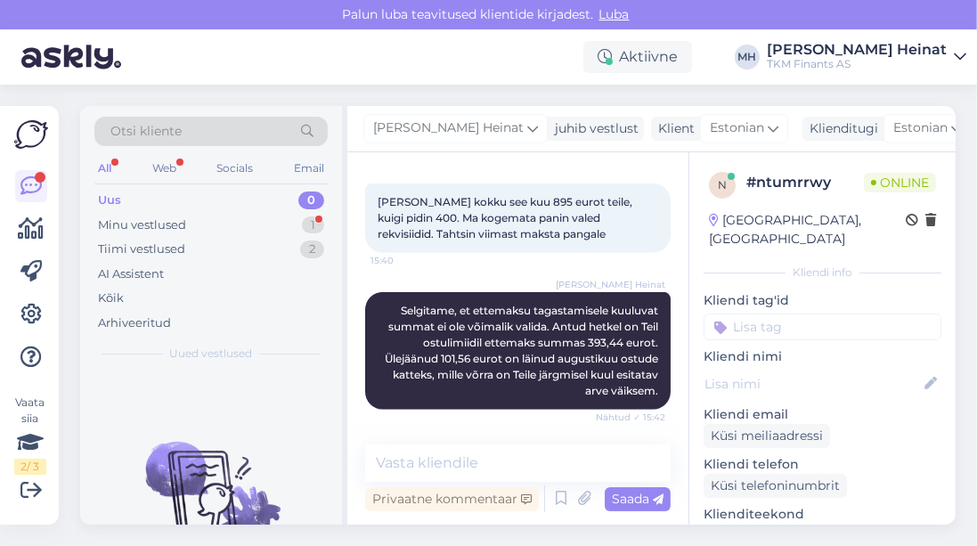
scroll to position [1628, 0]
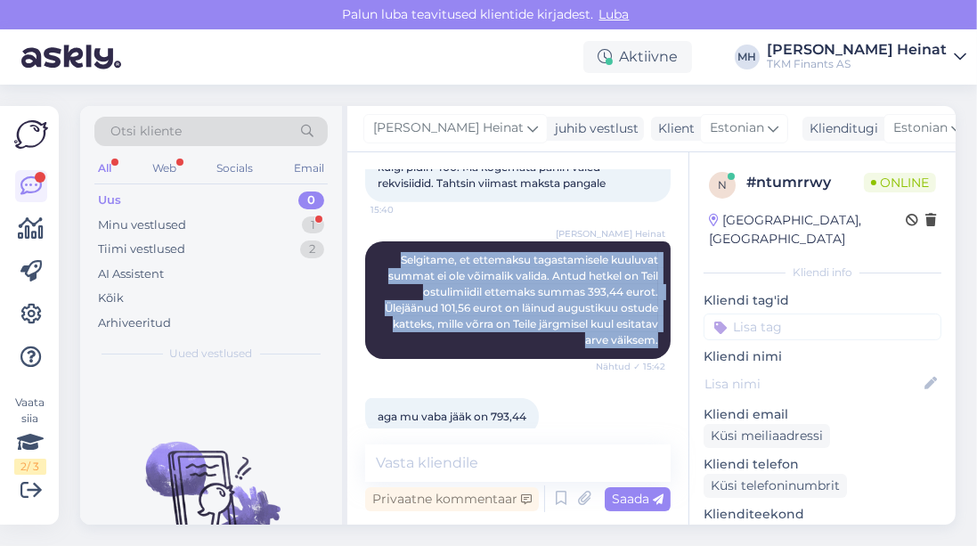
drag, startPoint x: 657, startPoint y: 341, endPoint x: 383, endPoint y: 257, distance: 286.0
click at [383, 257] on div "[PERSON_NAME] Heinat Selgitame, et ettemaksu tagastamisele kuuluvat summat ei o…" at bounding box center [518, 300] width 306 height 118
copy span "Selgitame, et ettemaksu tagastamisele kuuluvat summat ei ole võimalik valida. A…"
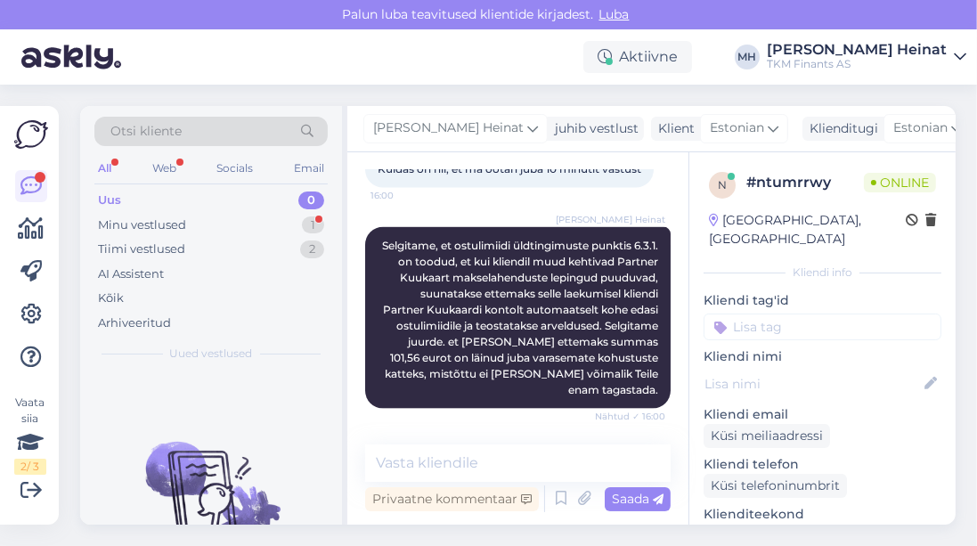
scroll to position [2647, 0]
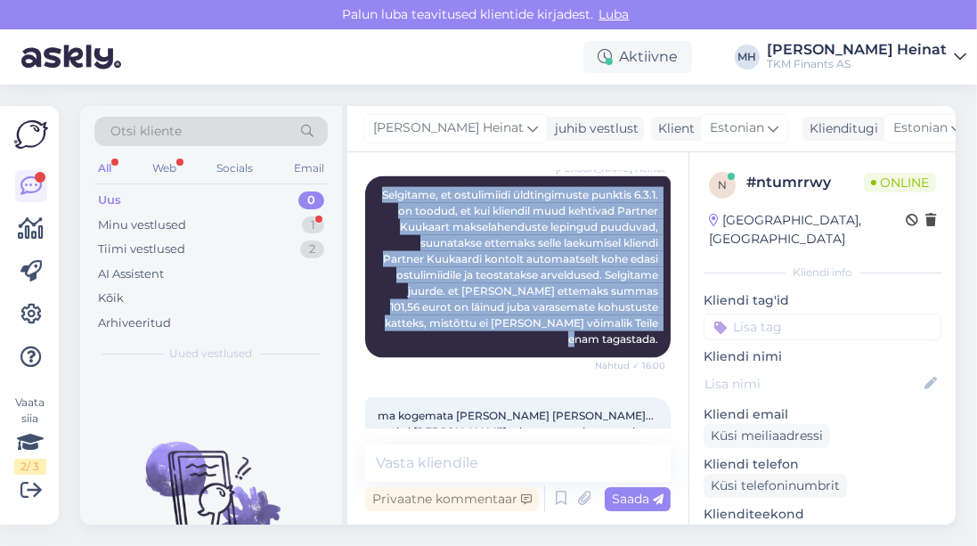
drag, startPoint x: 649, startPoint y: 339, endPoint x: 388, endPoint y: 191, distance: 299.7
click at [388, 191] on div "[PERSON_NAME] Heinat Selgitame, et ostulimiidi üldtingimuste punktis 6.3.1. on …" at bounding box center [518, 267] width 306 height 182
copy span "Selgitame, et ostulimiidi üldtingimuste punktis 6.3.1. on toodud, et kui kliend…"
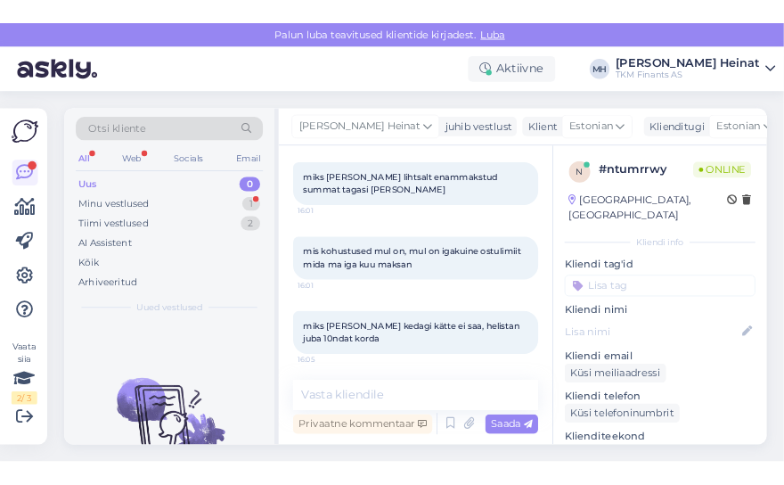
scroll to position [5128, 0]
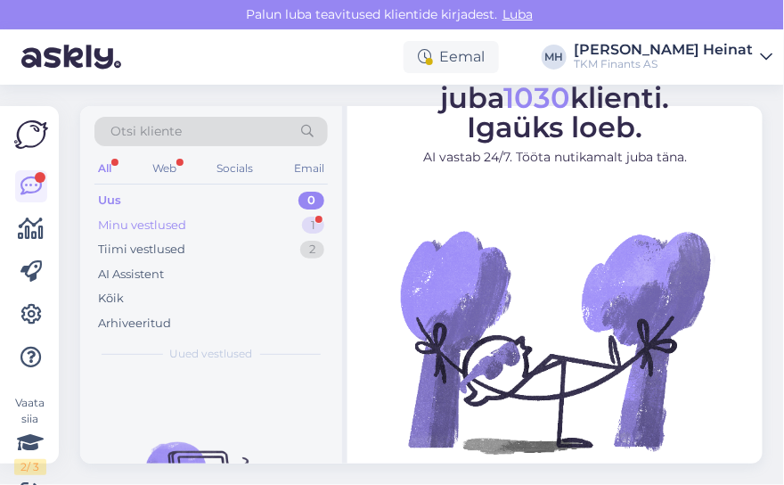
click at [196, 224] on div "Minu vestlused 1" at bounding box center [210, 225] width 233 height 25
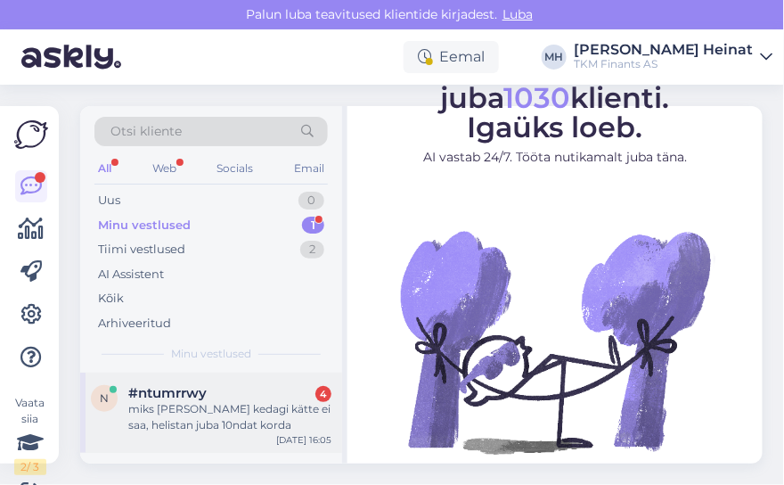
click at [215, 420] on div "miks [PERSON_NAME] kedagi kätte ei saa, helistan juba 10ndat korda" at bounding box center [229, 417] width 203 height 32
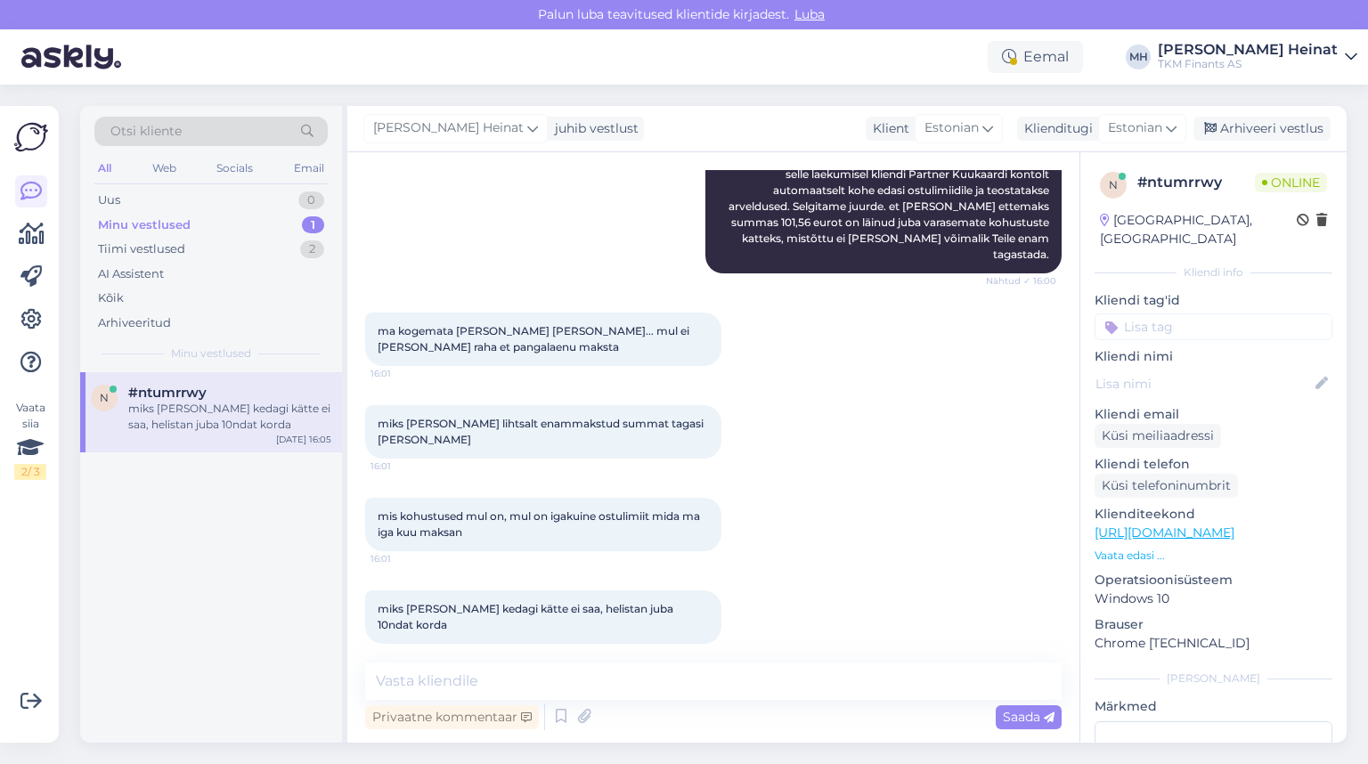
scroll to position [2650, 0]
click at [783, 134] on div "Arhiveeri vestlus" at bounding box center [1262, 129] width 137 height 24
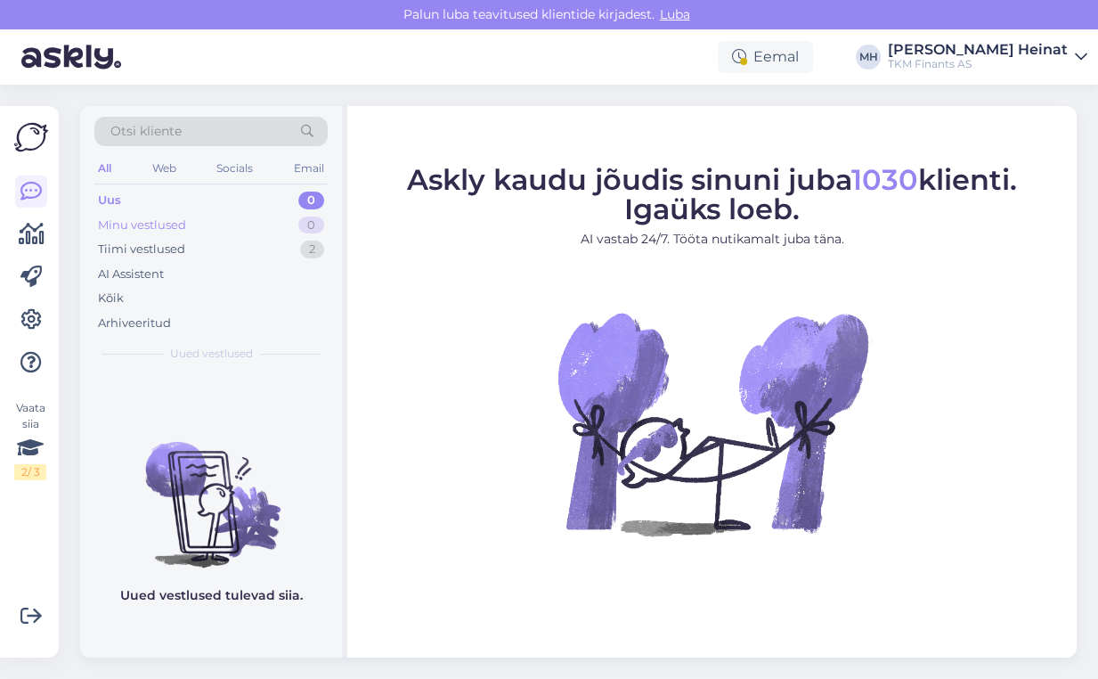
click at [135, 224] on div "Minu vestlused" at bounding box center [142, 225] width 88 height 18
click at [139, 324] on div "Arhiveeritud" at bounding box center [134, 323] width 73 height 18
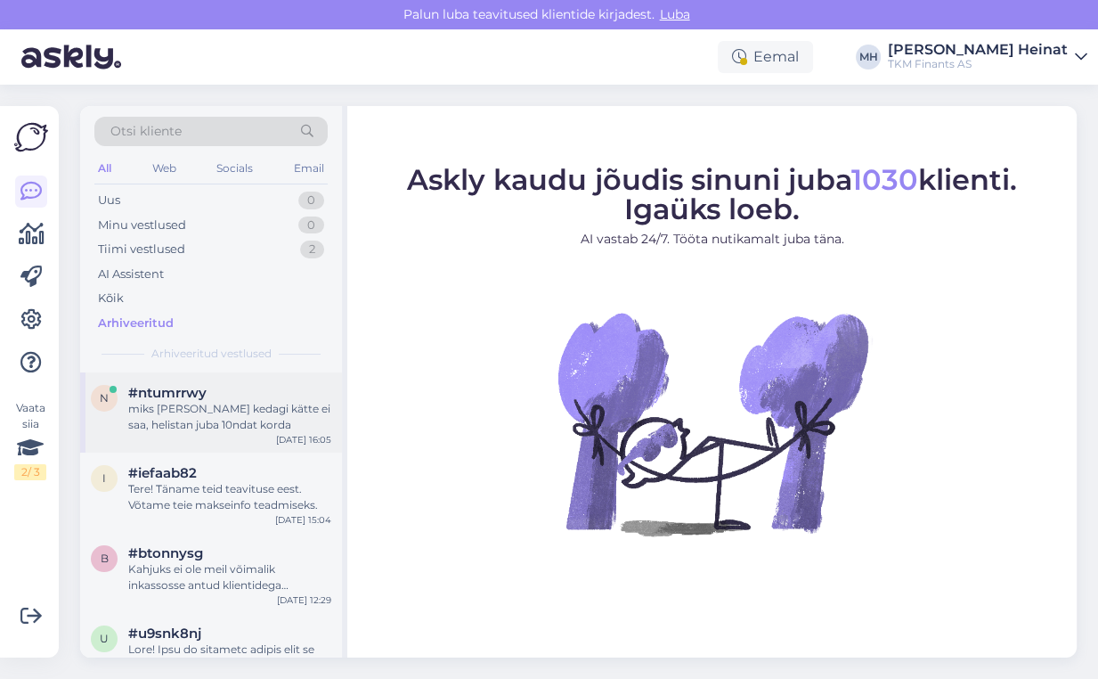
click at [188, 403] on div "miks [PERSON_NAME] kedagi kätte ei saa, helistan juba 10ndat korda" at bounding box center [229, 417] width 203 height 32
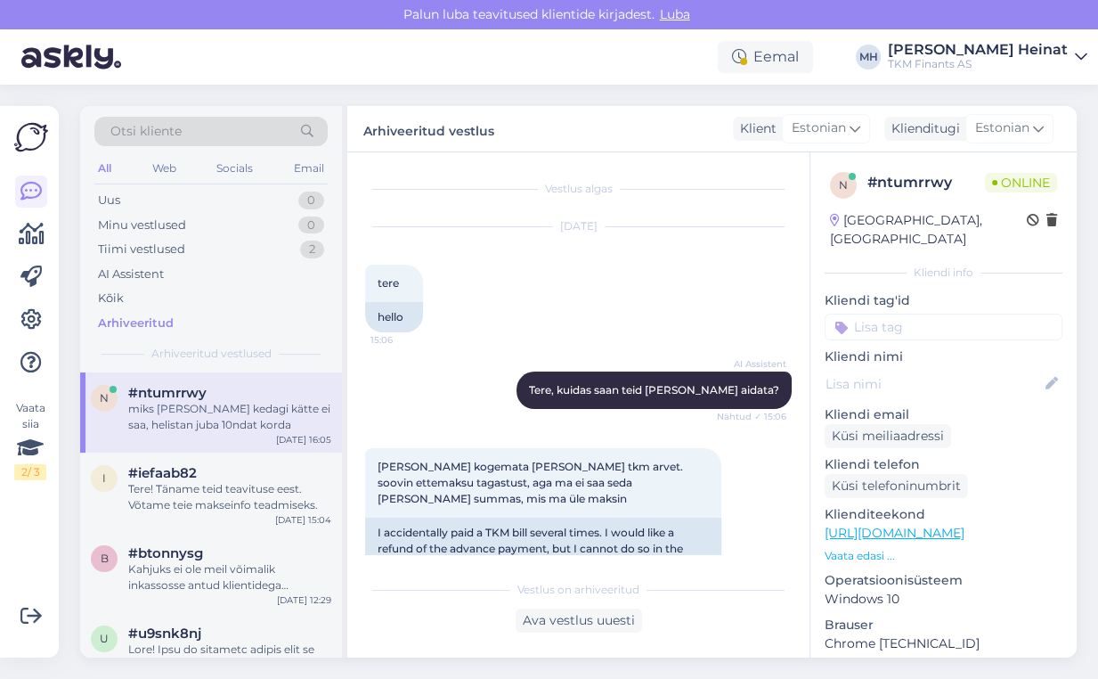
scroll to position [2743, 0]
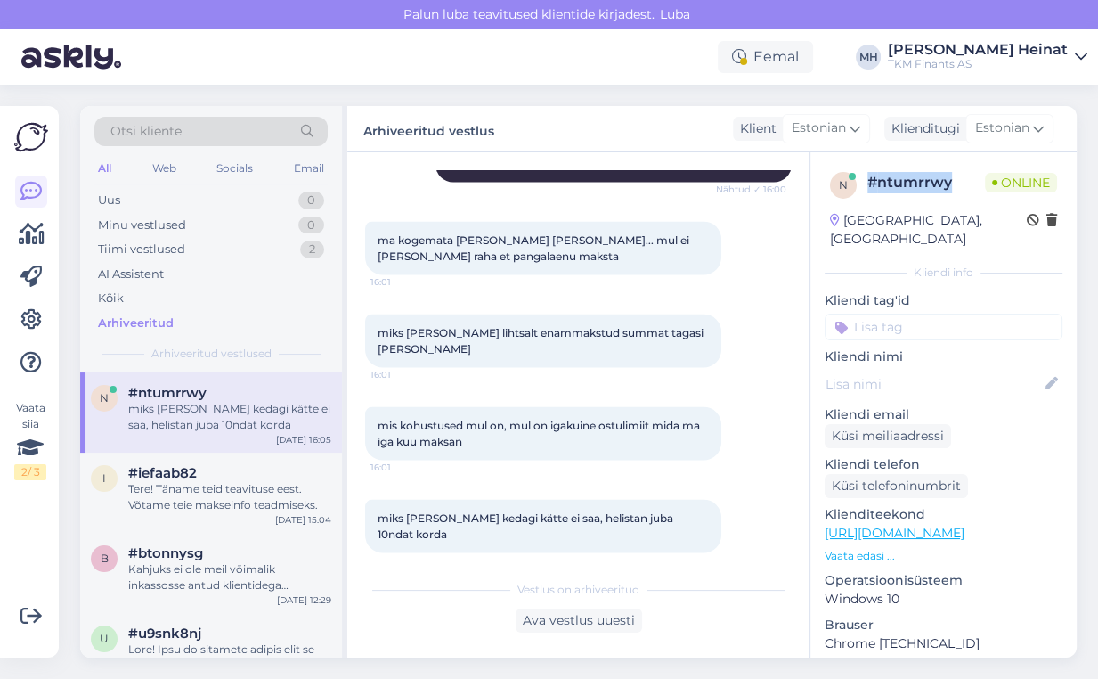
drag, startPoint x: 952, startPoint y: 186, endPoint x: 864, endPoint y: 197, distance: 88.8
click at [864, 197] on div "n # ntumrrwy Online" at bounding box center [943, 185] width 227 height 27
copy div "# ntumrrwy"
